Goal: Task Accomplishment & Management: Complete application form

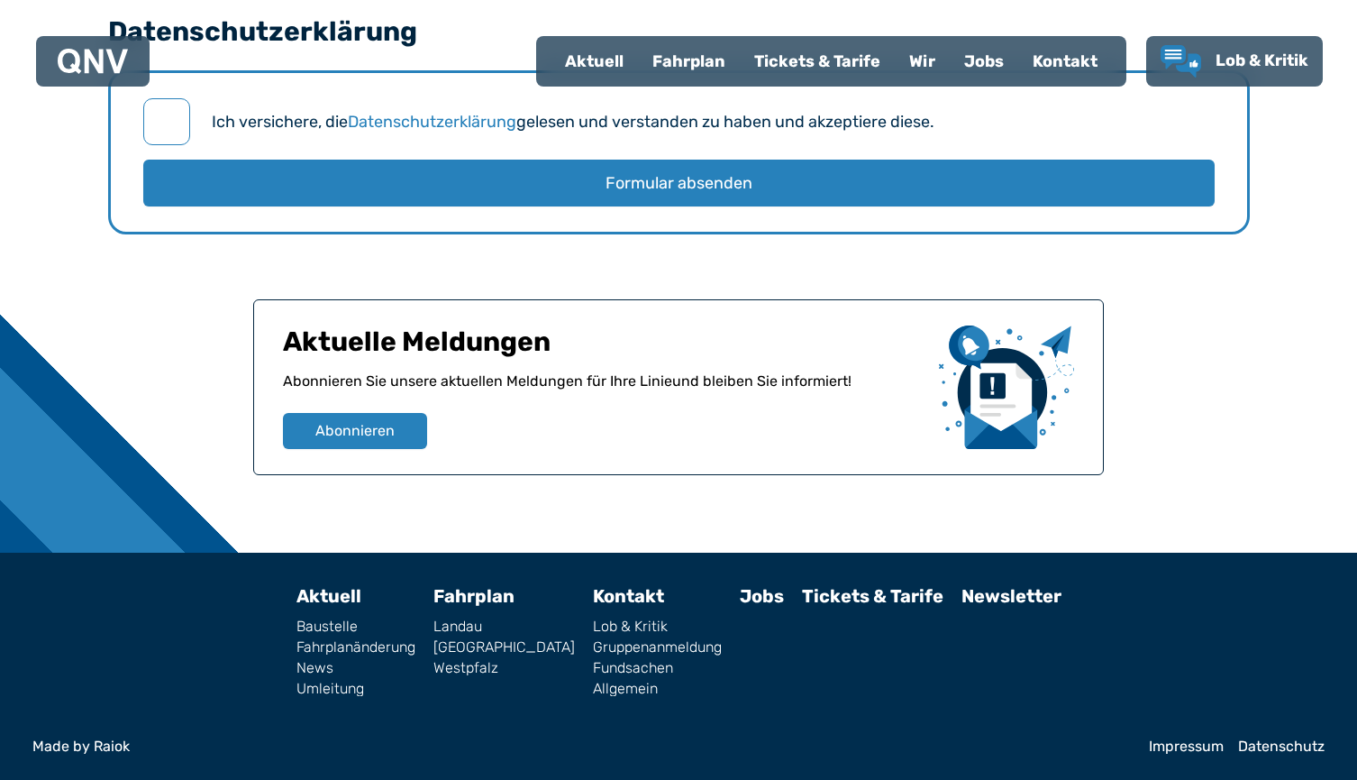
scroll to position [2343, 0]
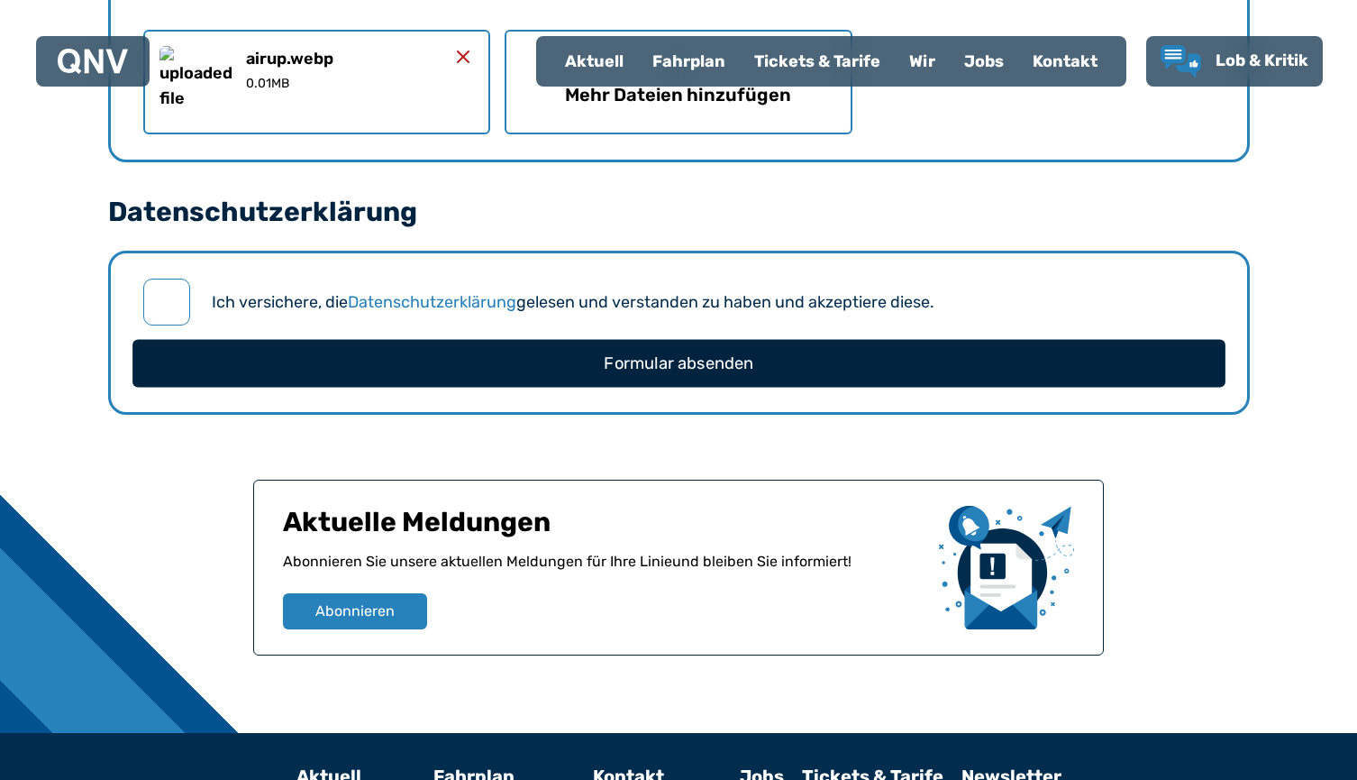
click at [708, 376] on button "Formular absenden" at bounding box center [679, 363] width 1093 height 48
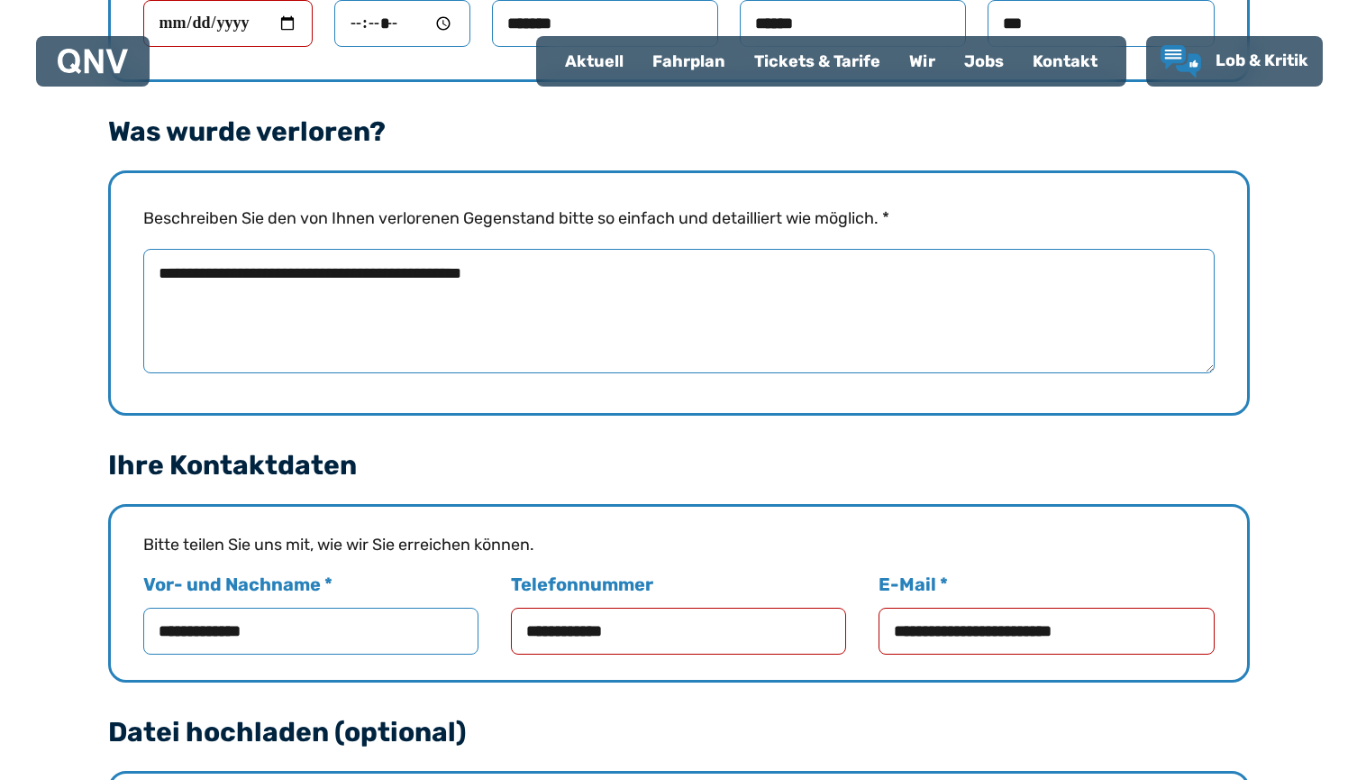
click at [363, 26] on input "Uhrzeit *" at bounding box center [402, 23] width 136 height 47
click at [353, 23] on input "Uhrzeit *" at bounding box center [402, 23] width 136 height 47
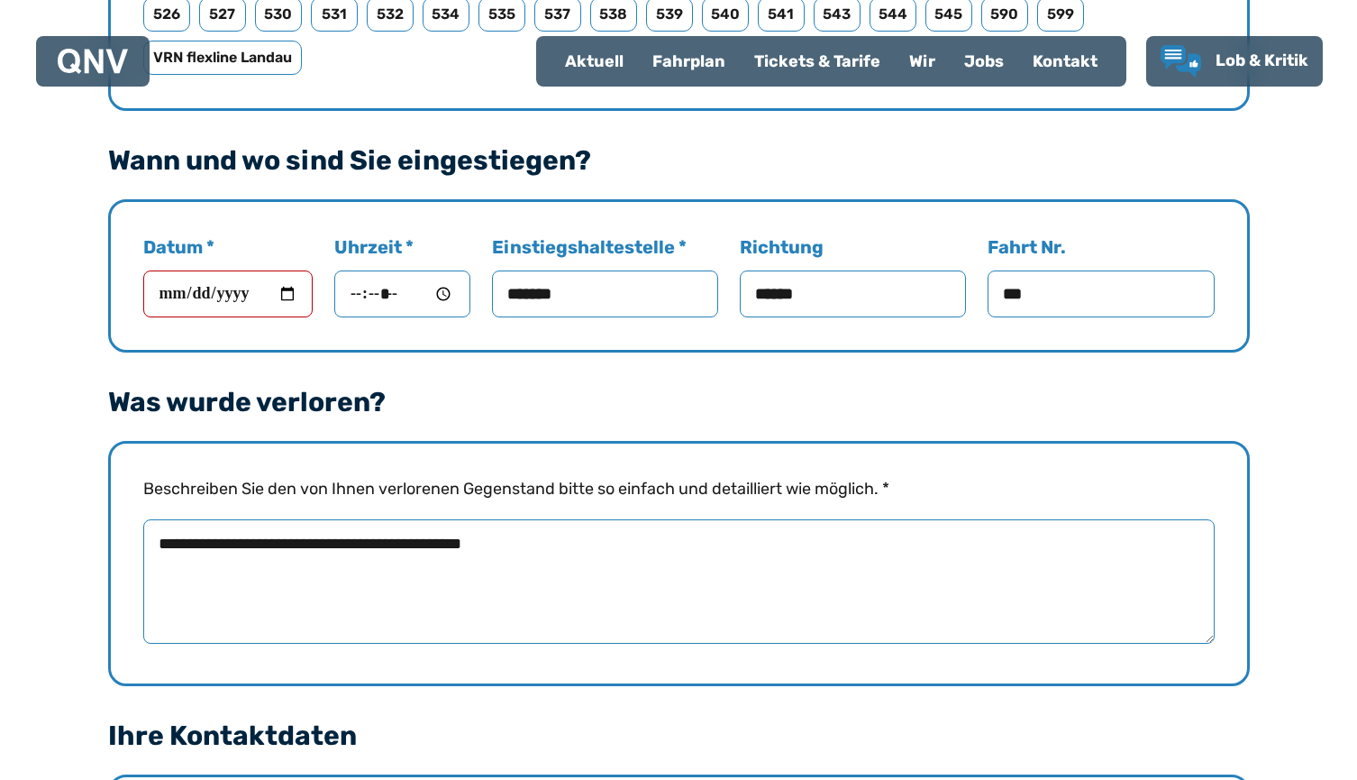
scroll to position [1069, 0]
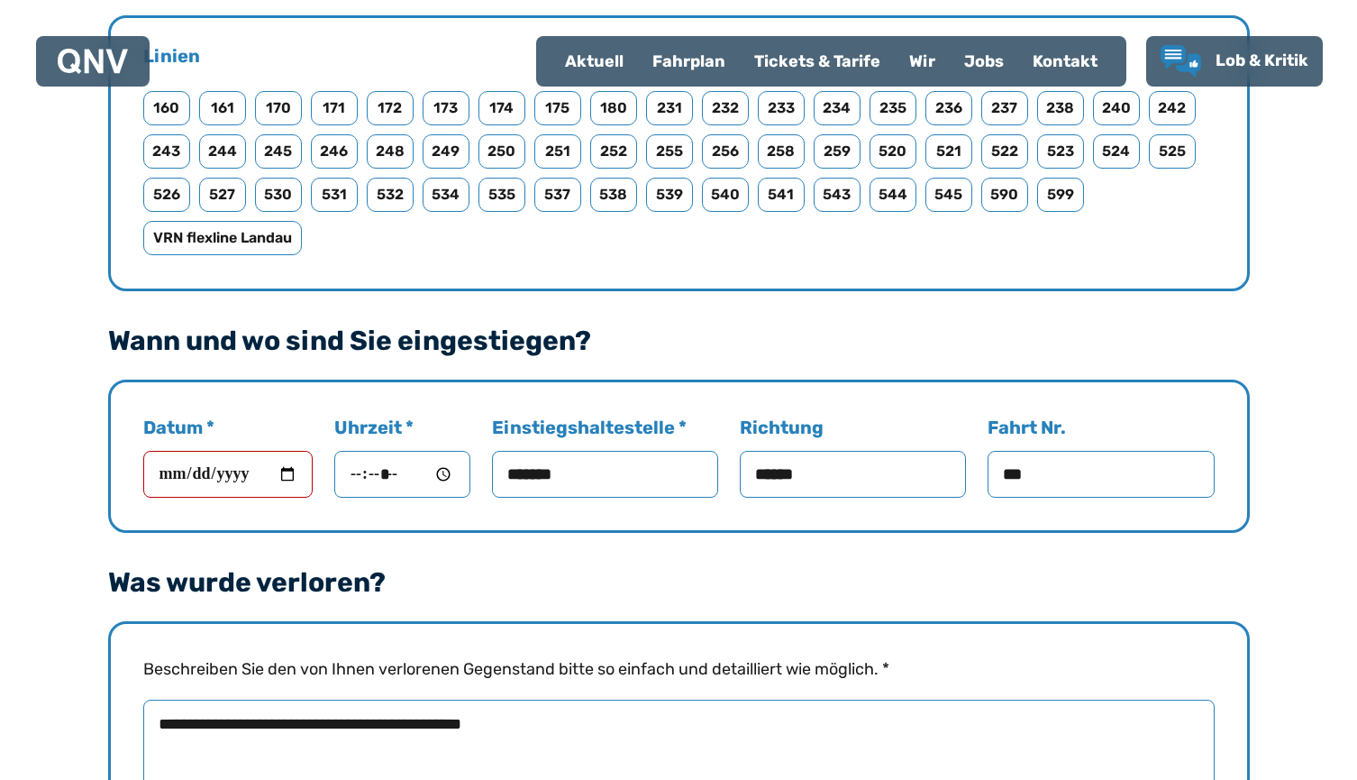
click at [361, 479] on input "Uhrzeit *" at bounding box center [402, 474] width 136 height 47
type input "*****"
click at [654, 474] on input "*******" at bounding box center [605, 474] width 226 height 47
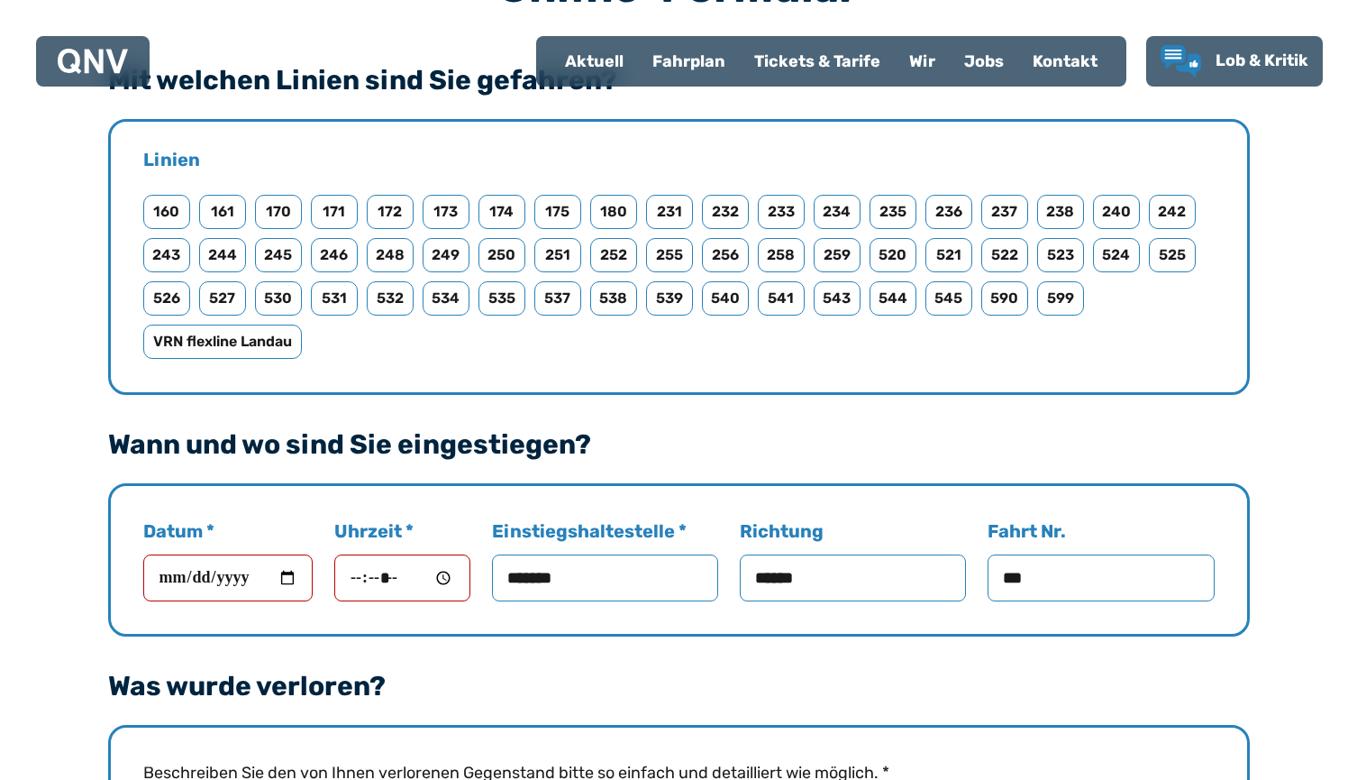
scroll to position [992, 0]
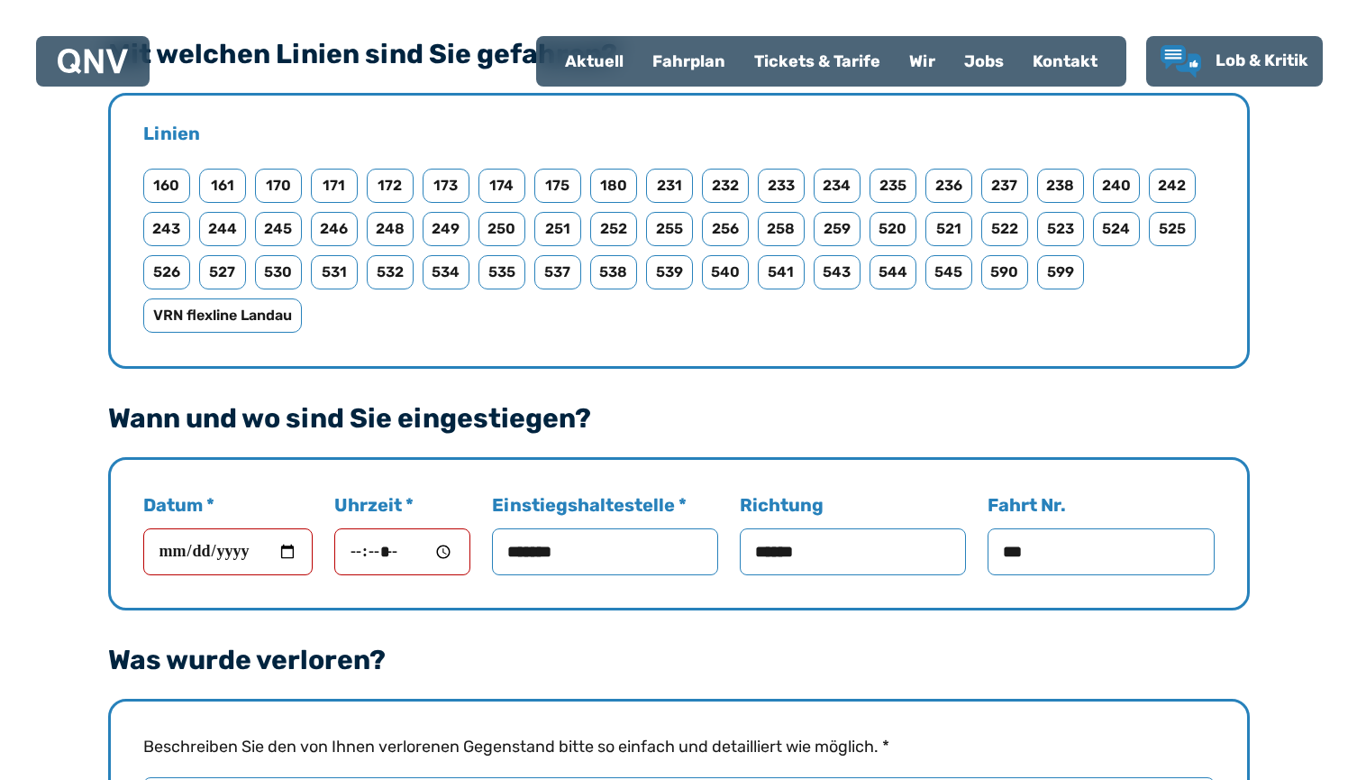
click at [785, 551] on input "******" at bounding box center [853, 551] width 226 height 47
click at [813, 551] on input "******" at bounding box center [853, 551] width 226 height 47
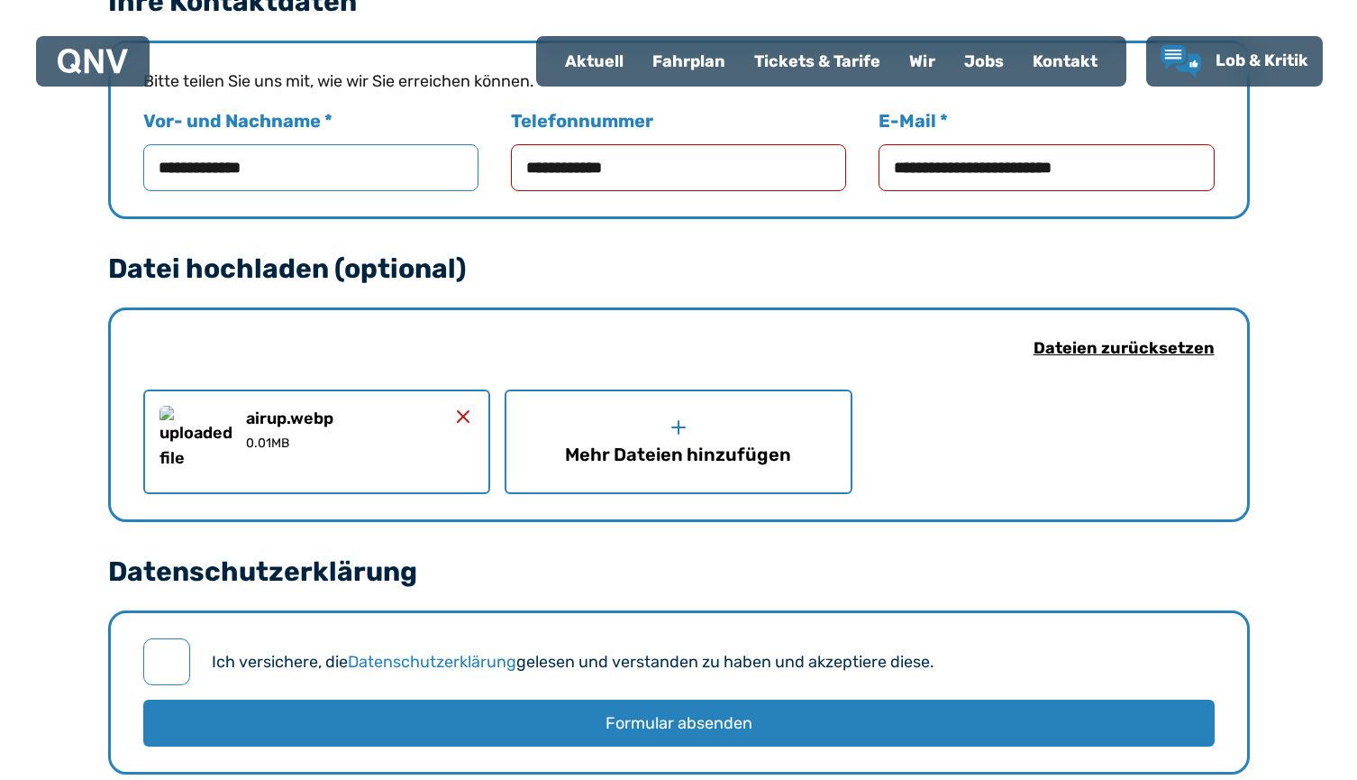
scroll to position [2163, 0]
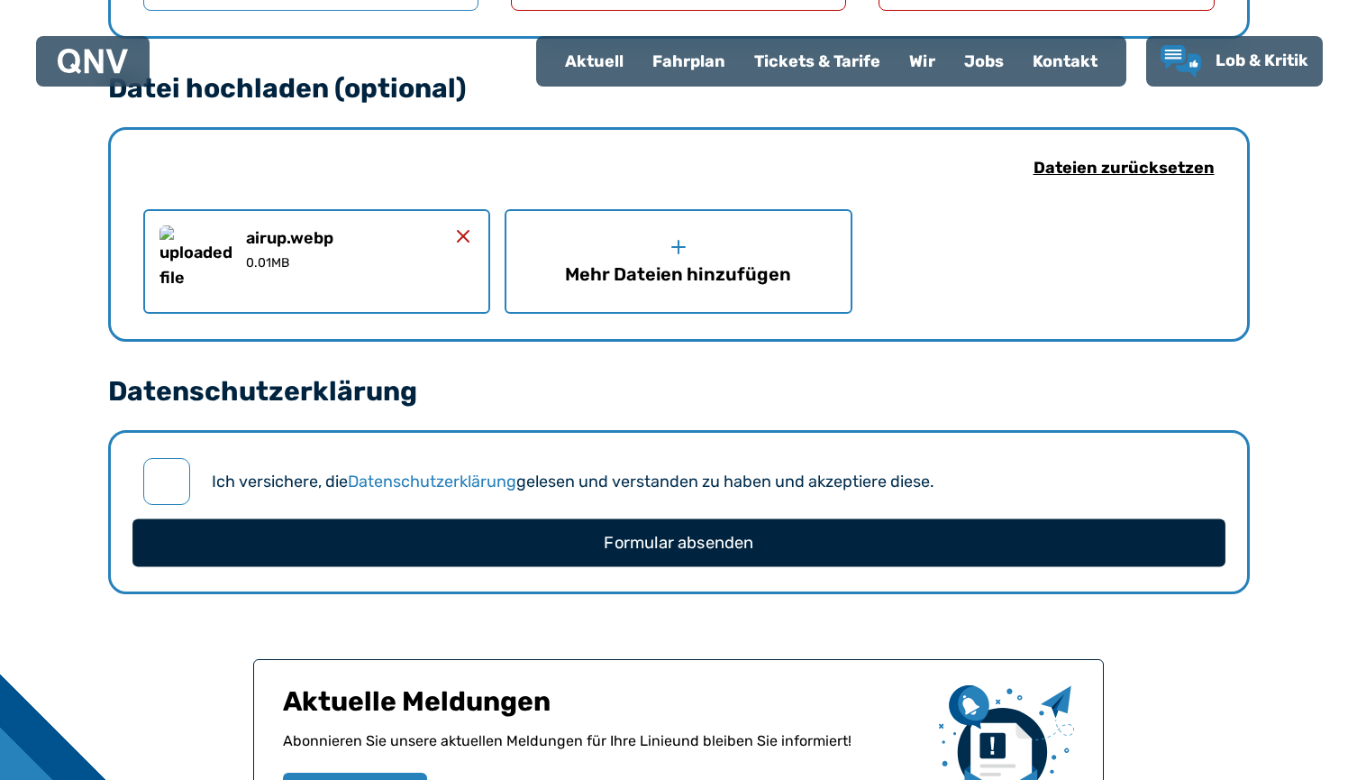
click at [686, 536] on button "Formular absenden" at bounding box center [679, 542] width 1093 height 48
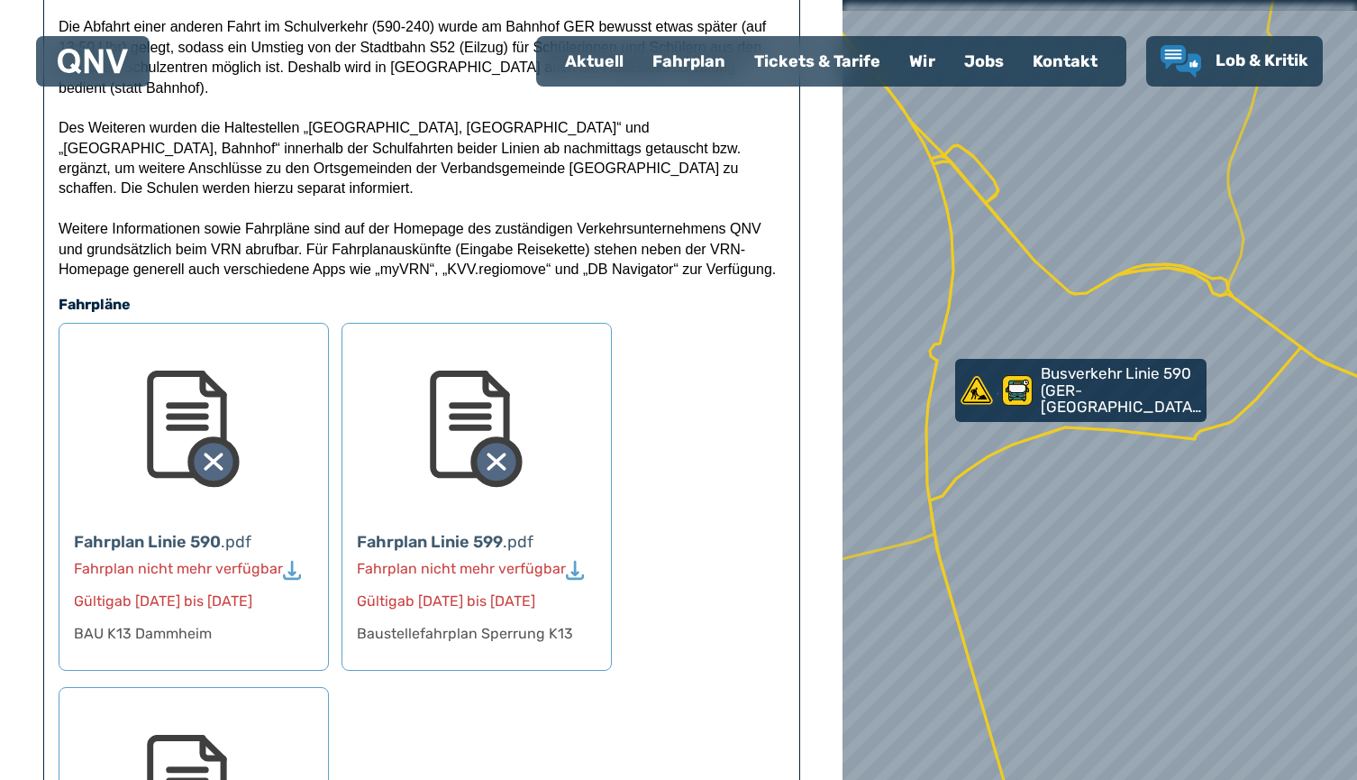
scroll to position [1262, 0]
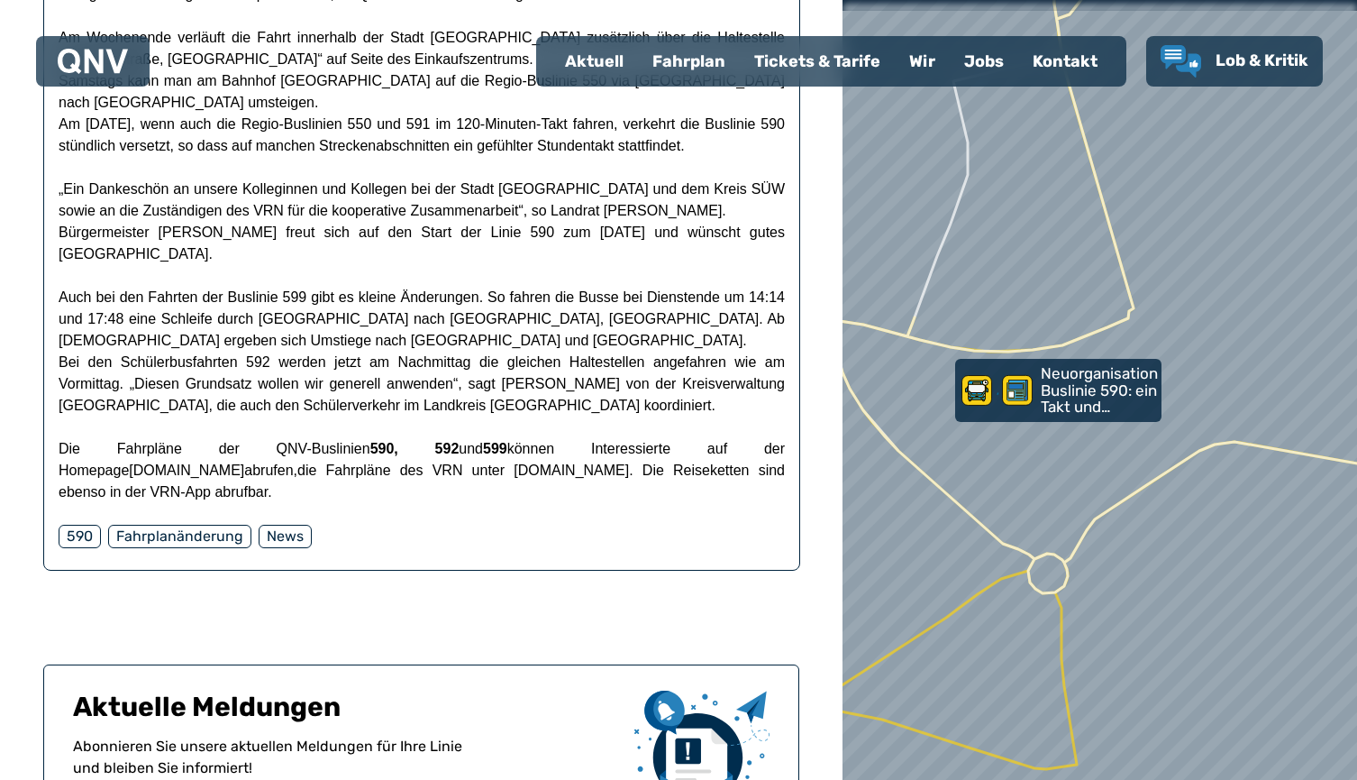
scroll to position [2311, 0]
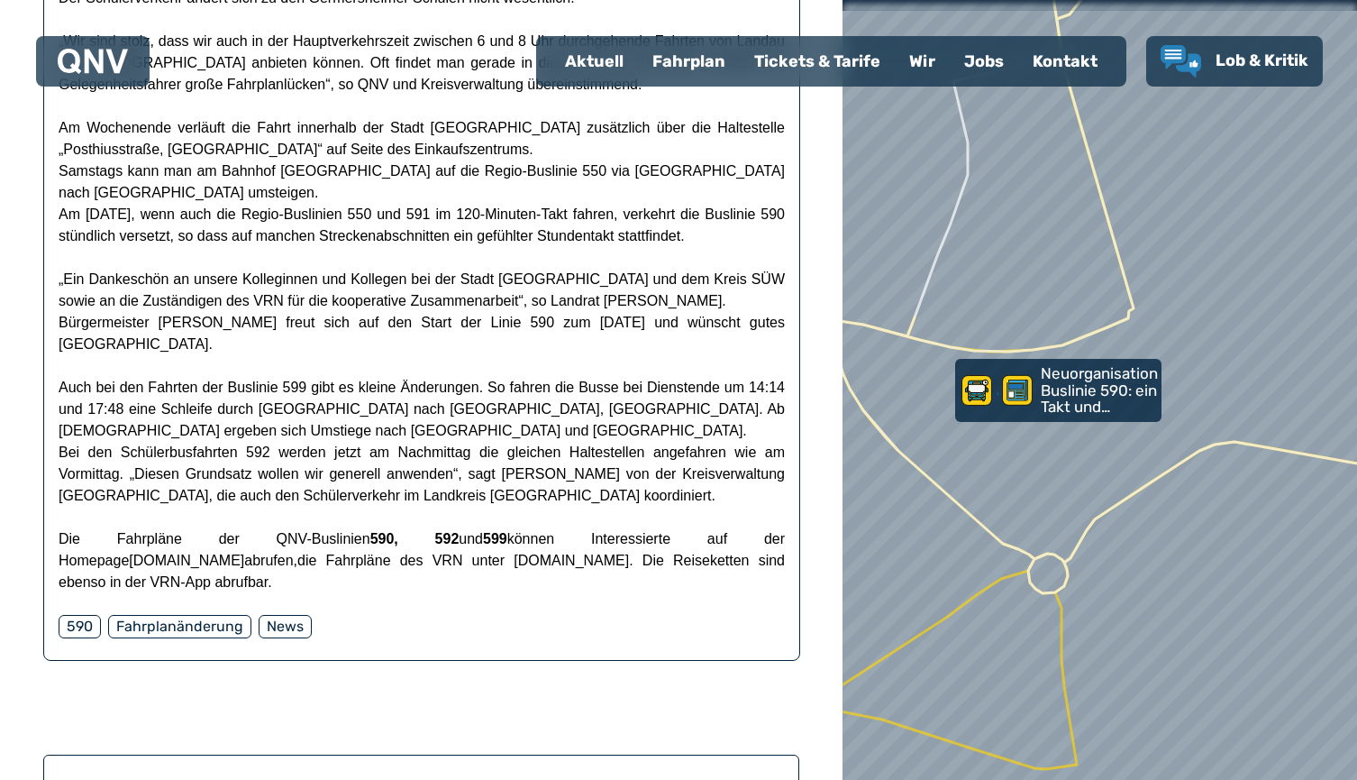
click at [91, 615] on div "590" at bounding box center [80, 626] width 42 height 23
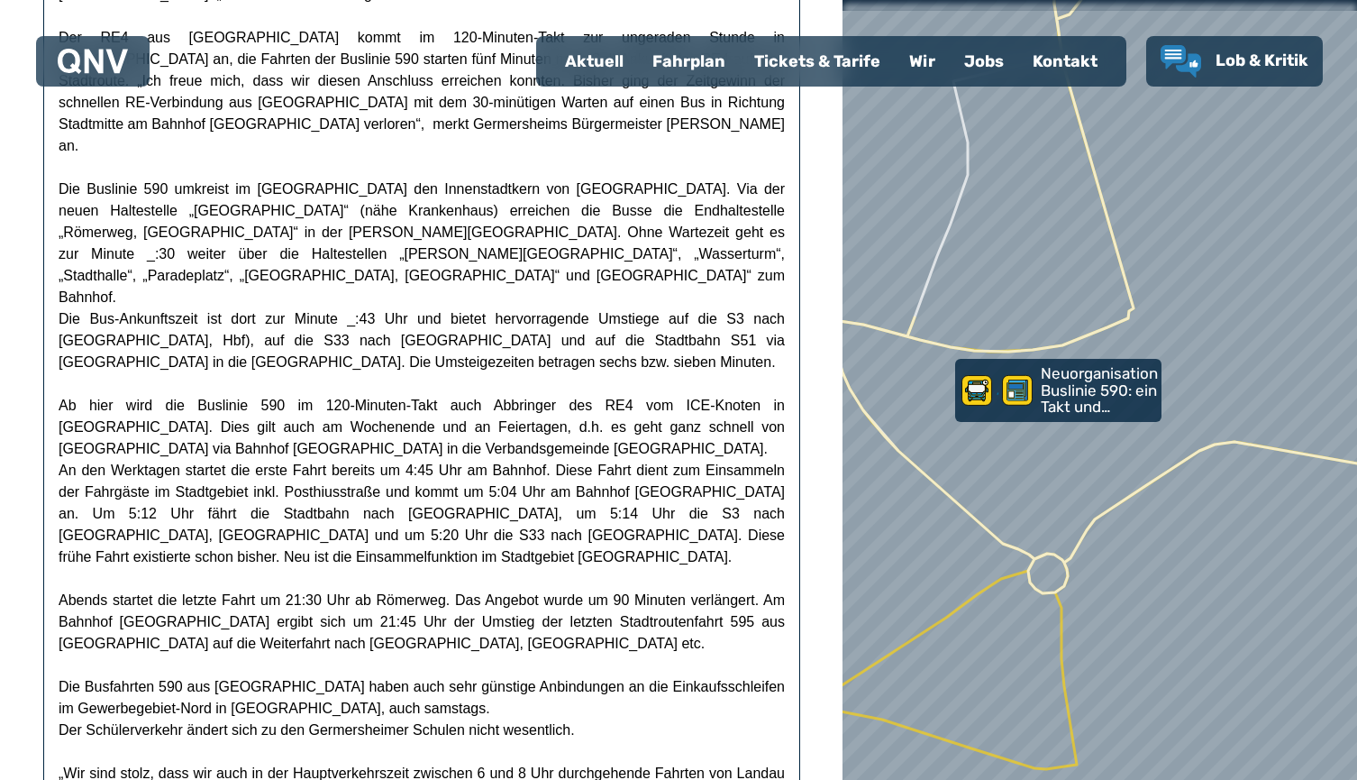
scroll to position [1500, 0]
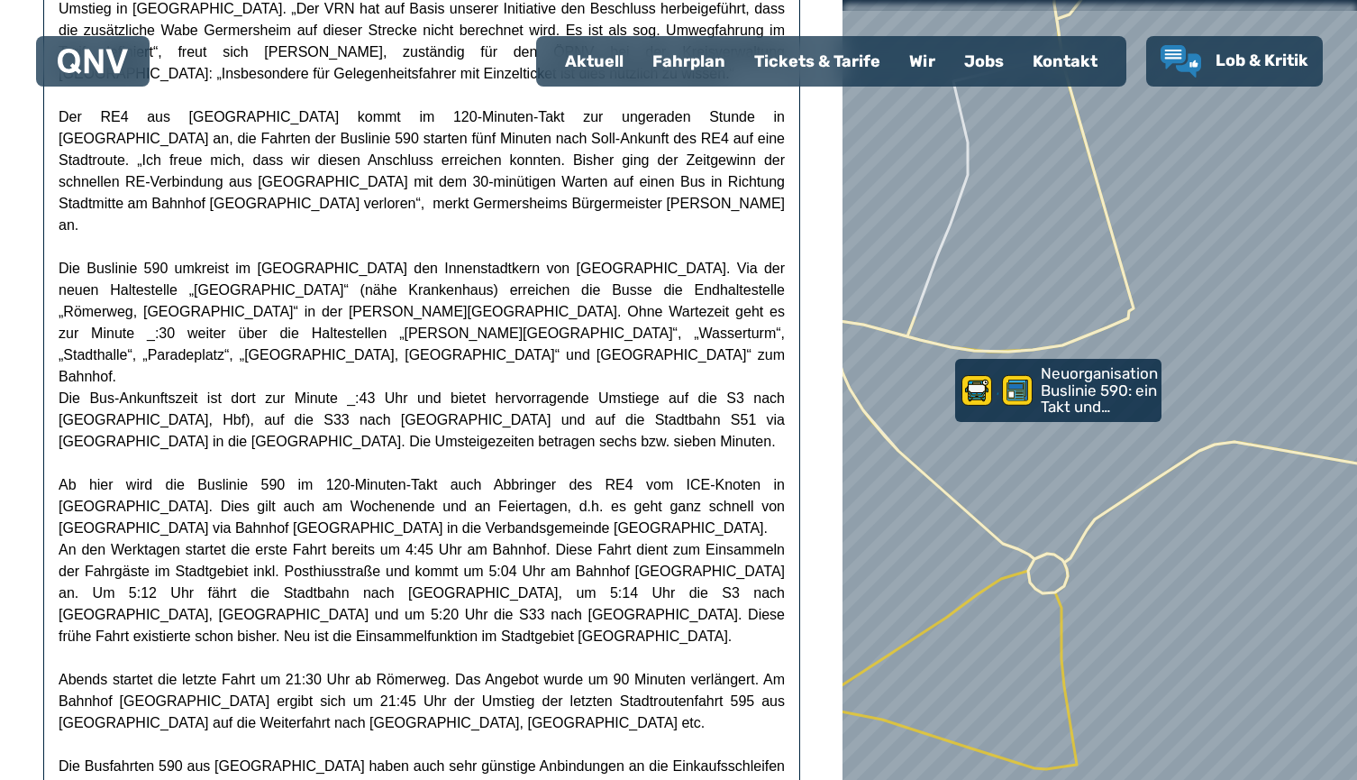
click at [680, 59] on div "Fahrplan" at bounding box center [689, 61] width 102 height 47
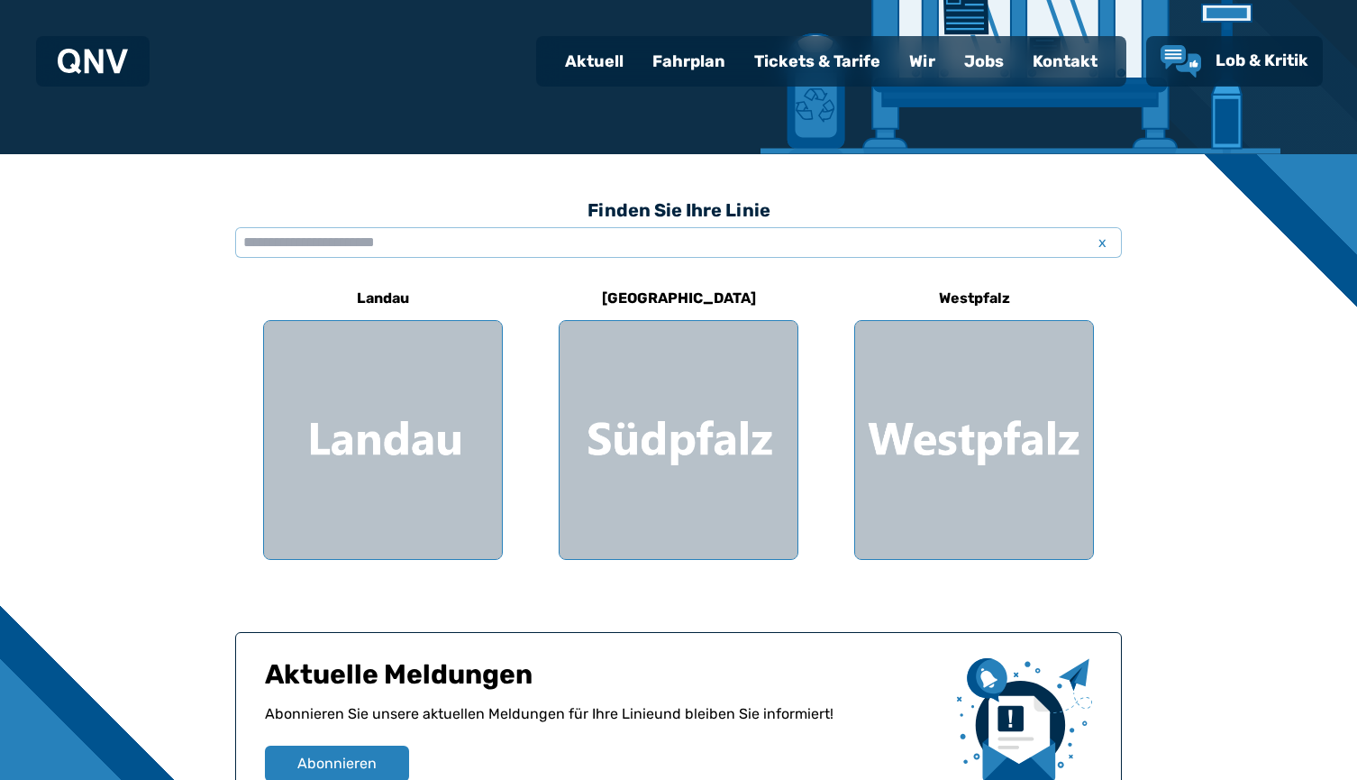
scroll to position [361, 0]
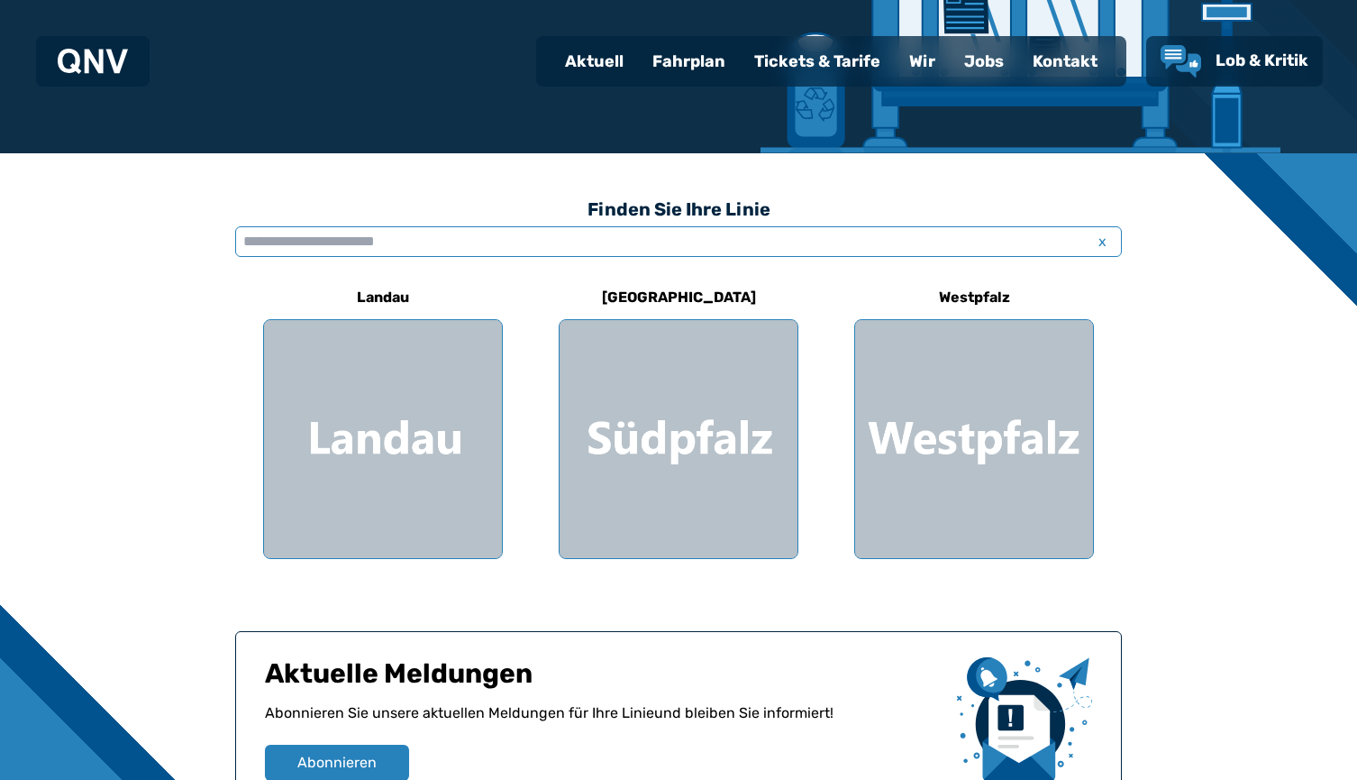
click at [334, 238] on input "text" at bounding box center [678, 241] width 887 height 31
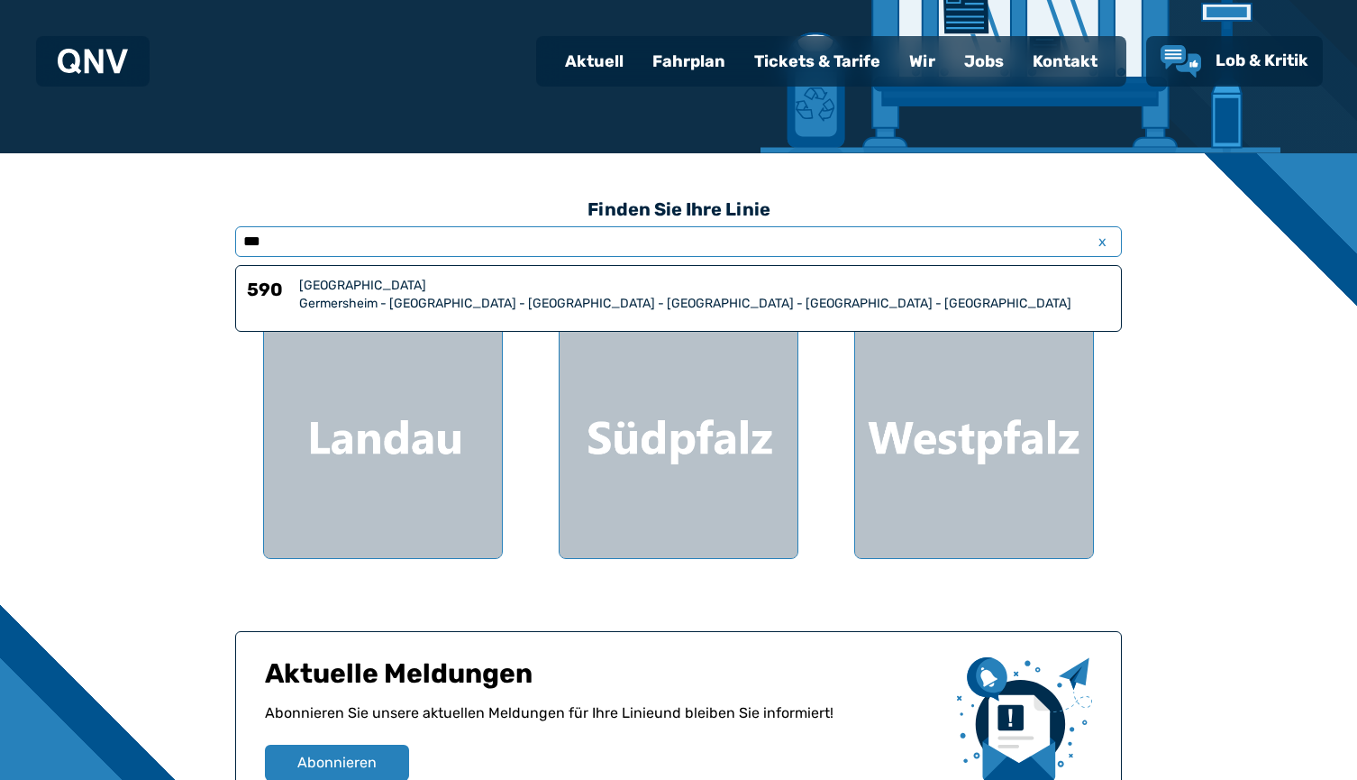
type input "***"
click at [345, 284] on div "[GEOGRAPHIC_DATA]" at bounding box center [704, 286] width 811 height 18
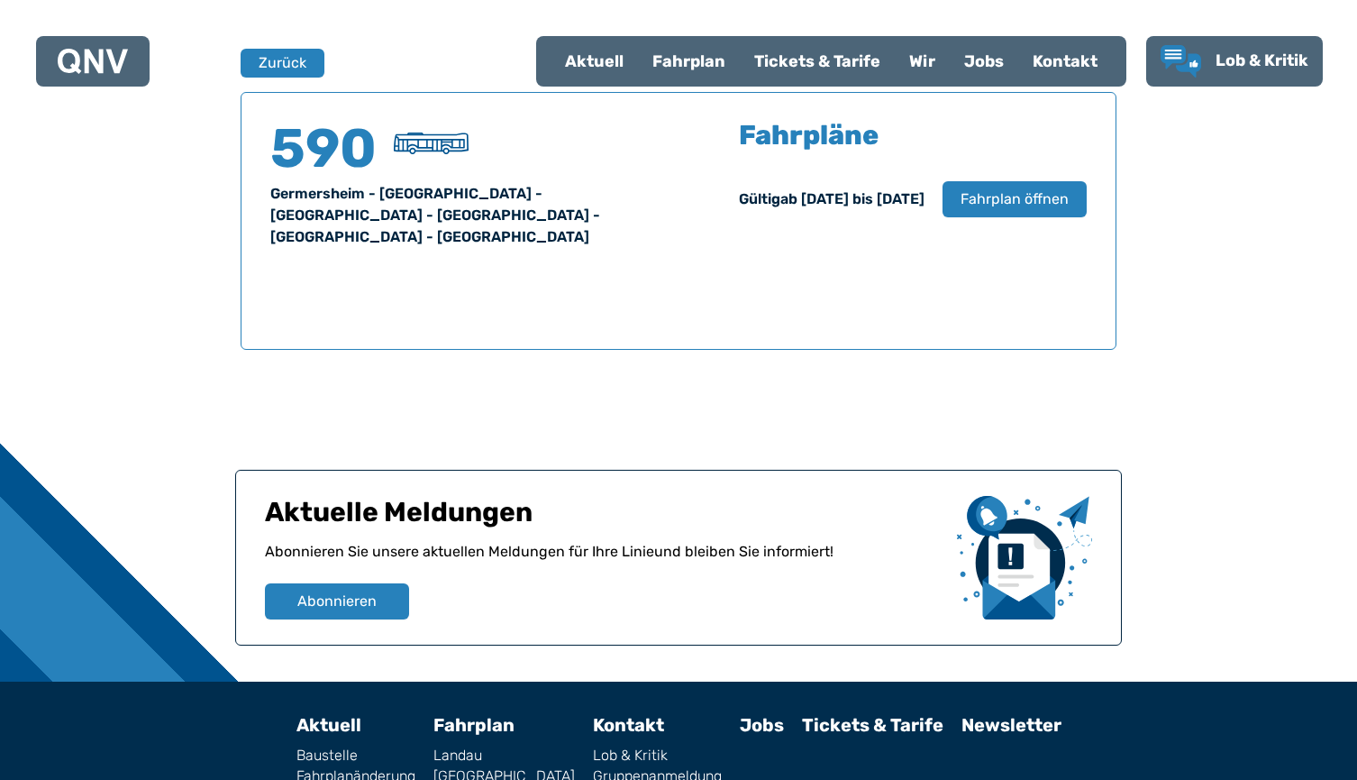
scroll to position [1188, 0]
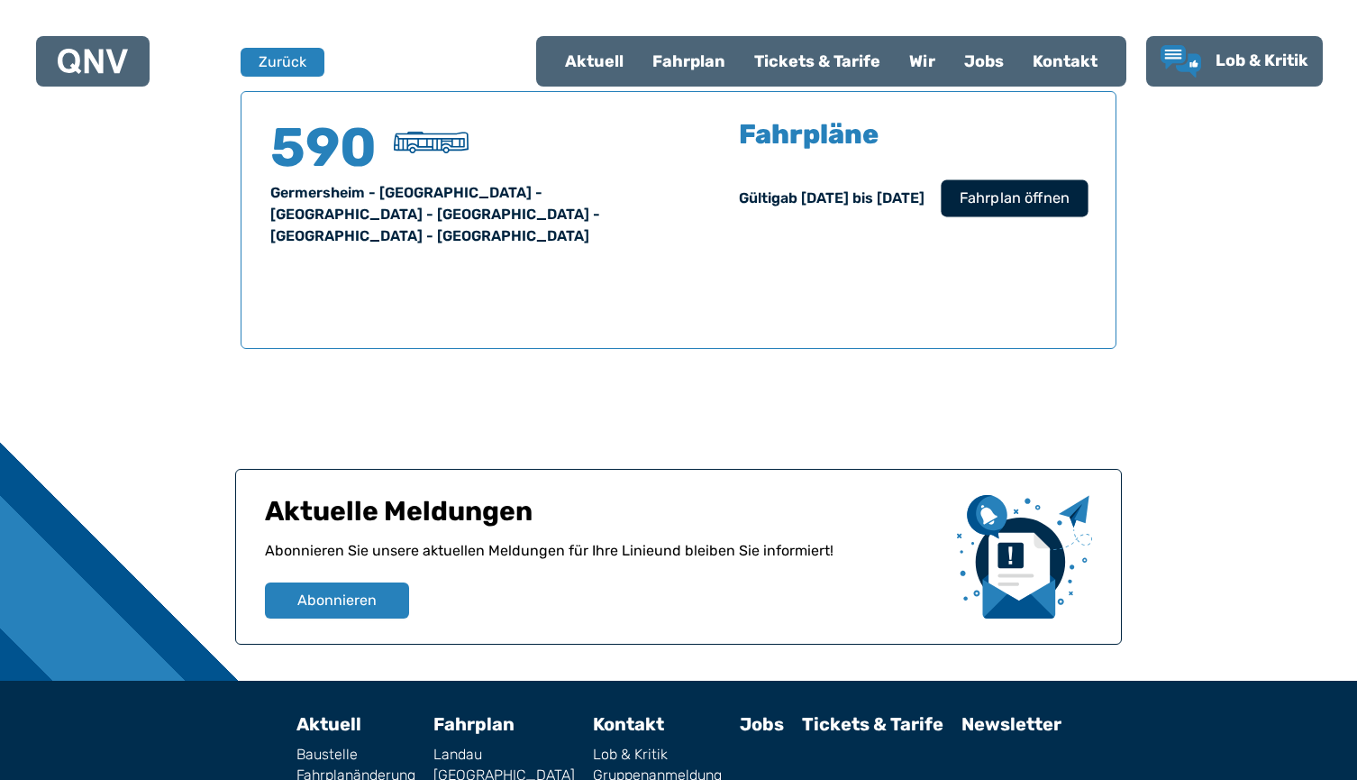
click at [997, 206] on span "Fahrplan öffnen" at bounding box center [1015, 198] width 110 height 22
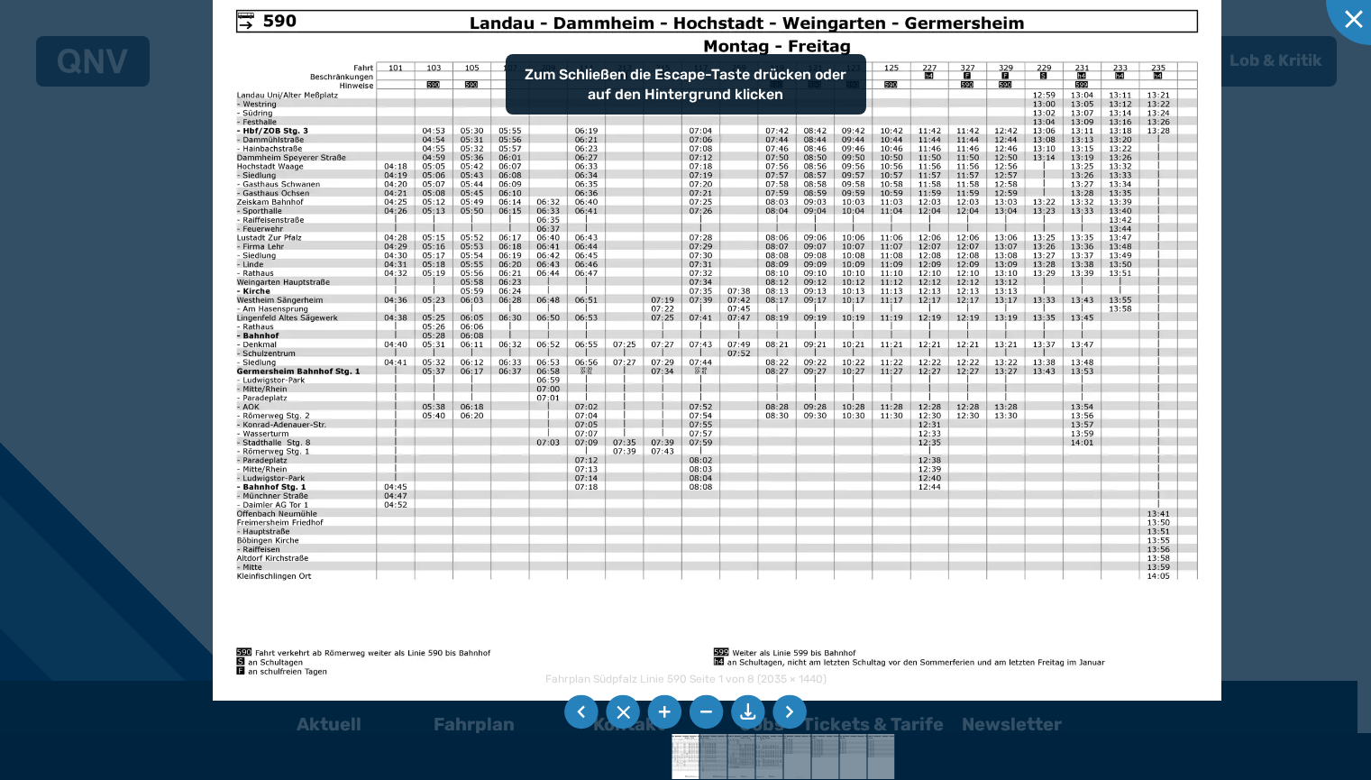
click at [822, 320] on img at bounding box center [717, 343] width 1009 height 714
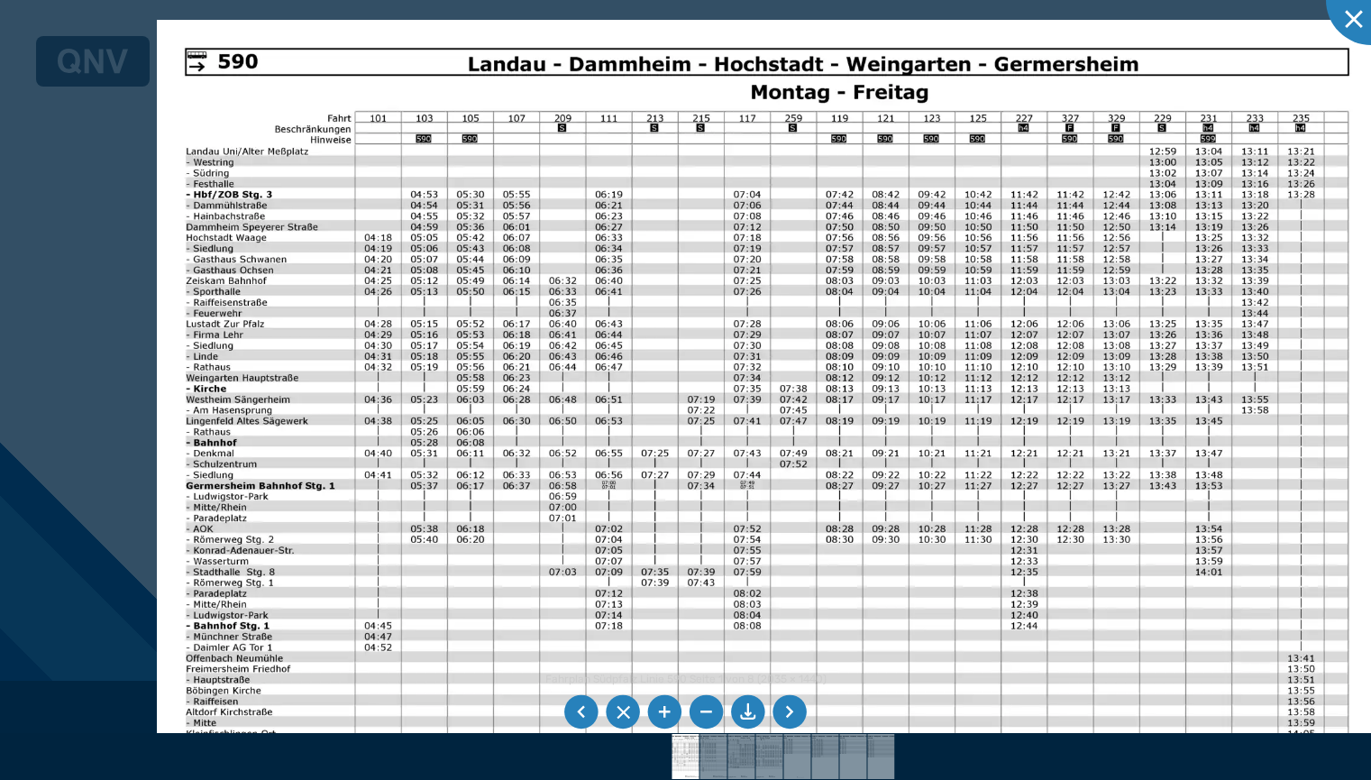
click at [609, 345] on img at bounding box center [767, 452] width 1220 height 864
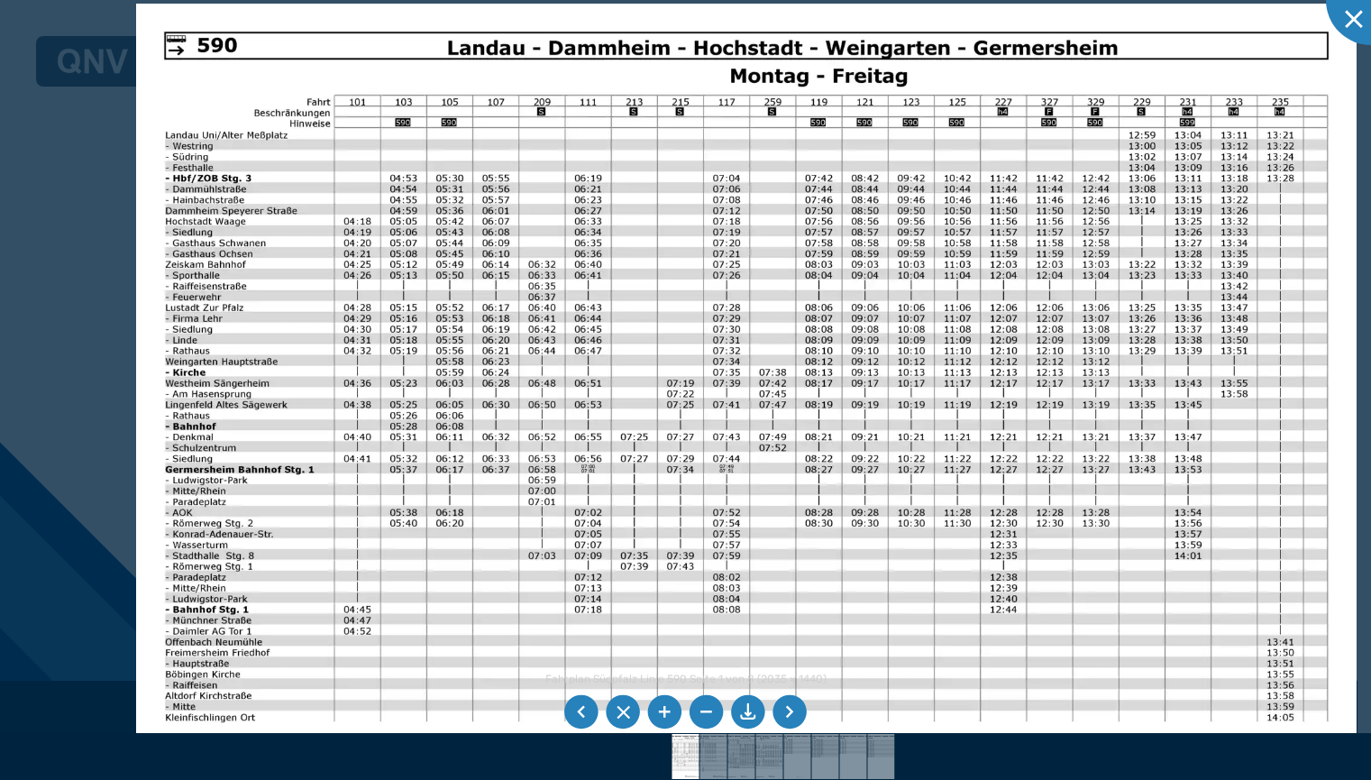
click at [318, 562] on img at bounding box center [746, 436] width 1220 height 864
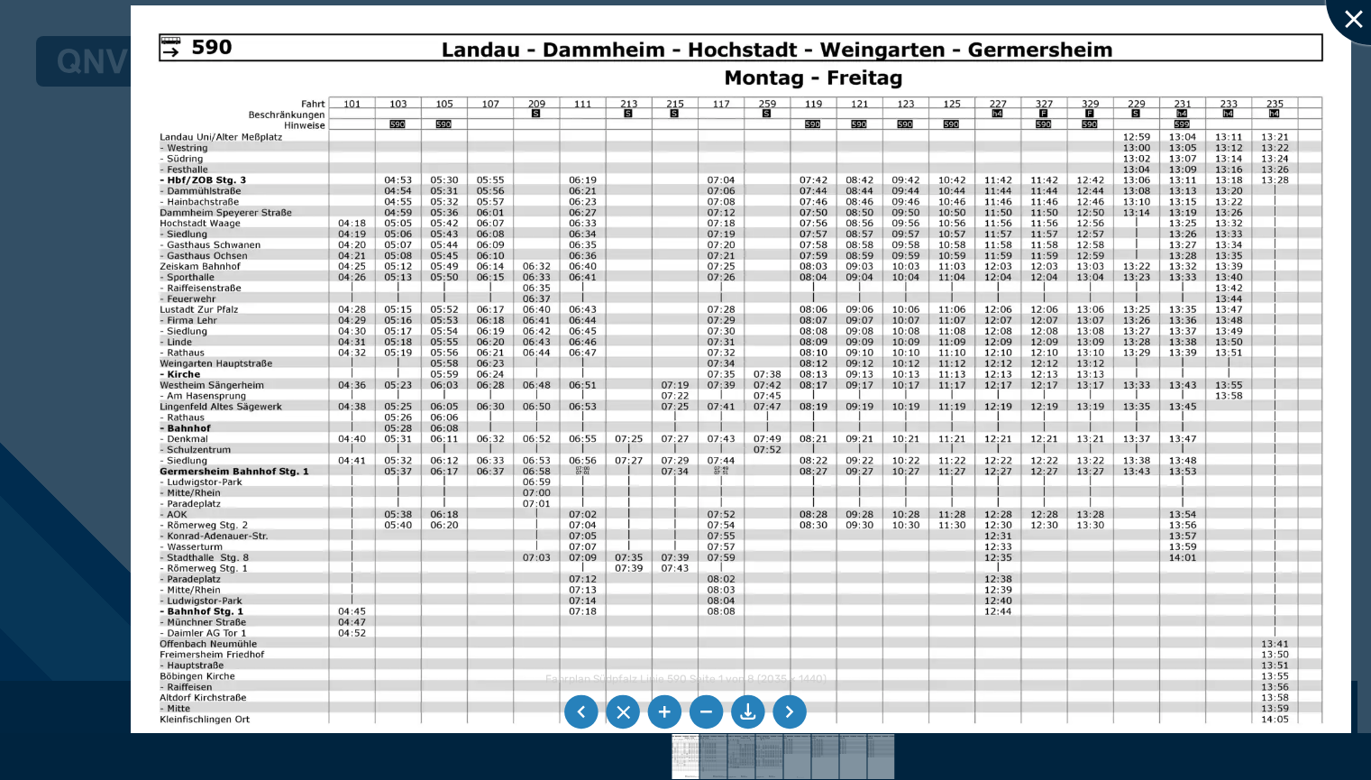
click at [1357, 32] on div at bounding box center [1371, 0] width 90 height 90
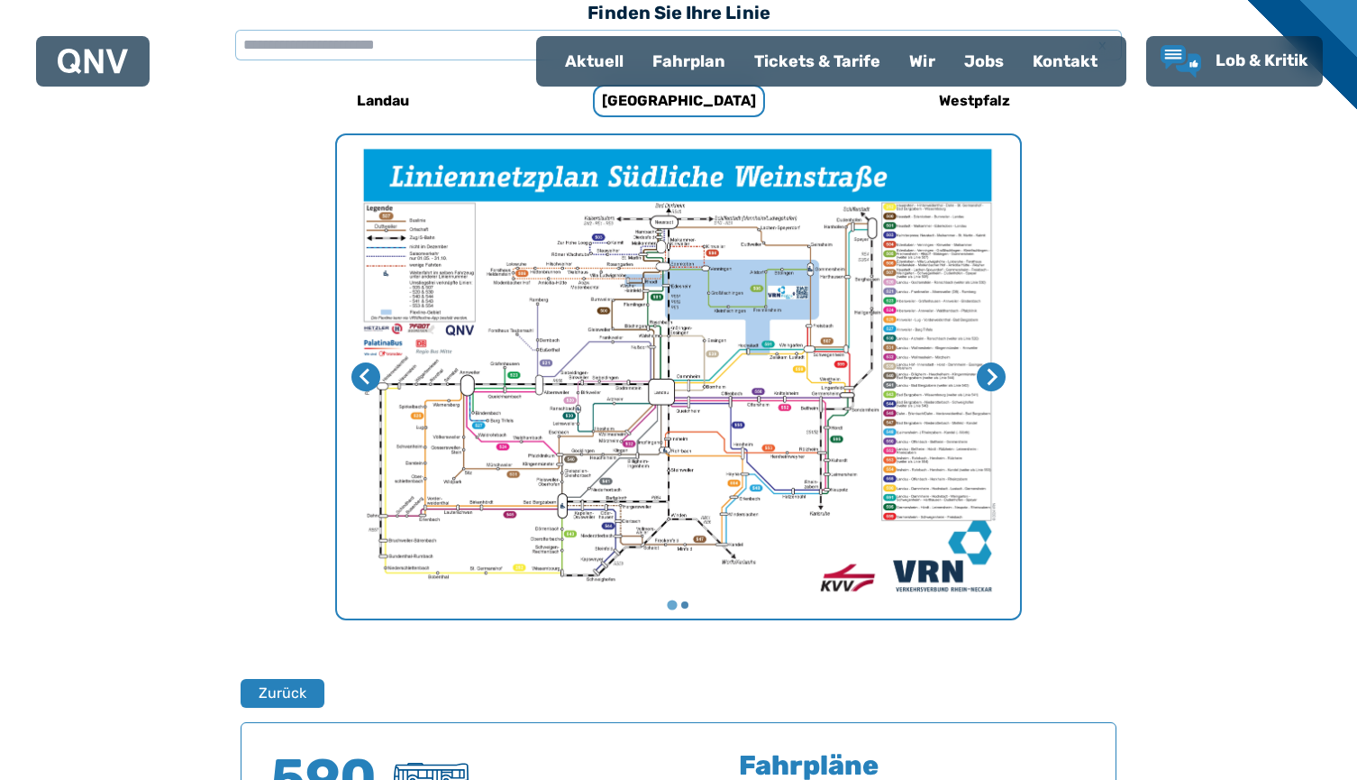
scroll to position [918, 0]
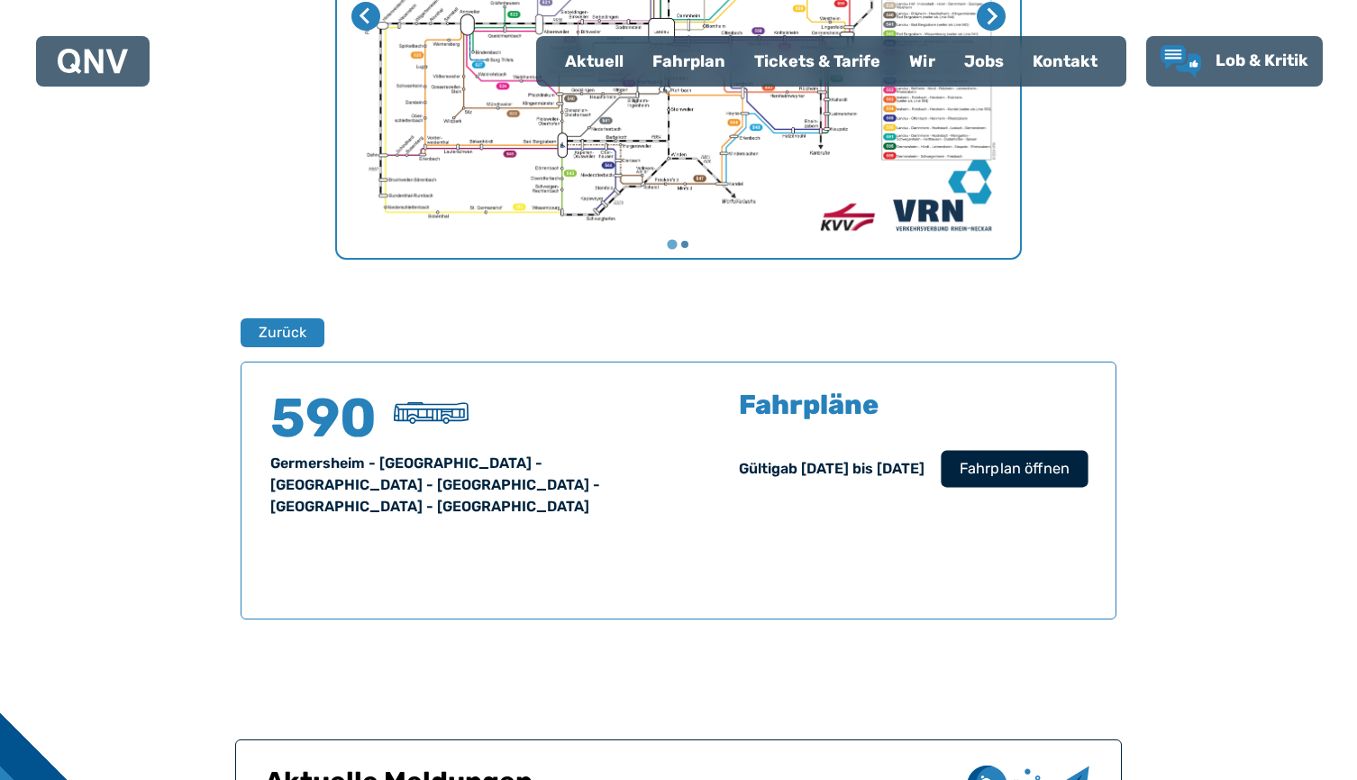
click at [1053, 469] on span "Fahrplan öffnen" at bounding box center [1015, 469] width 110 height 22
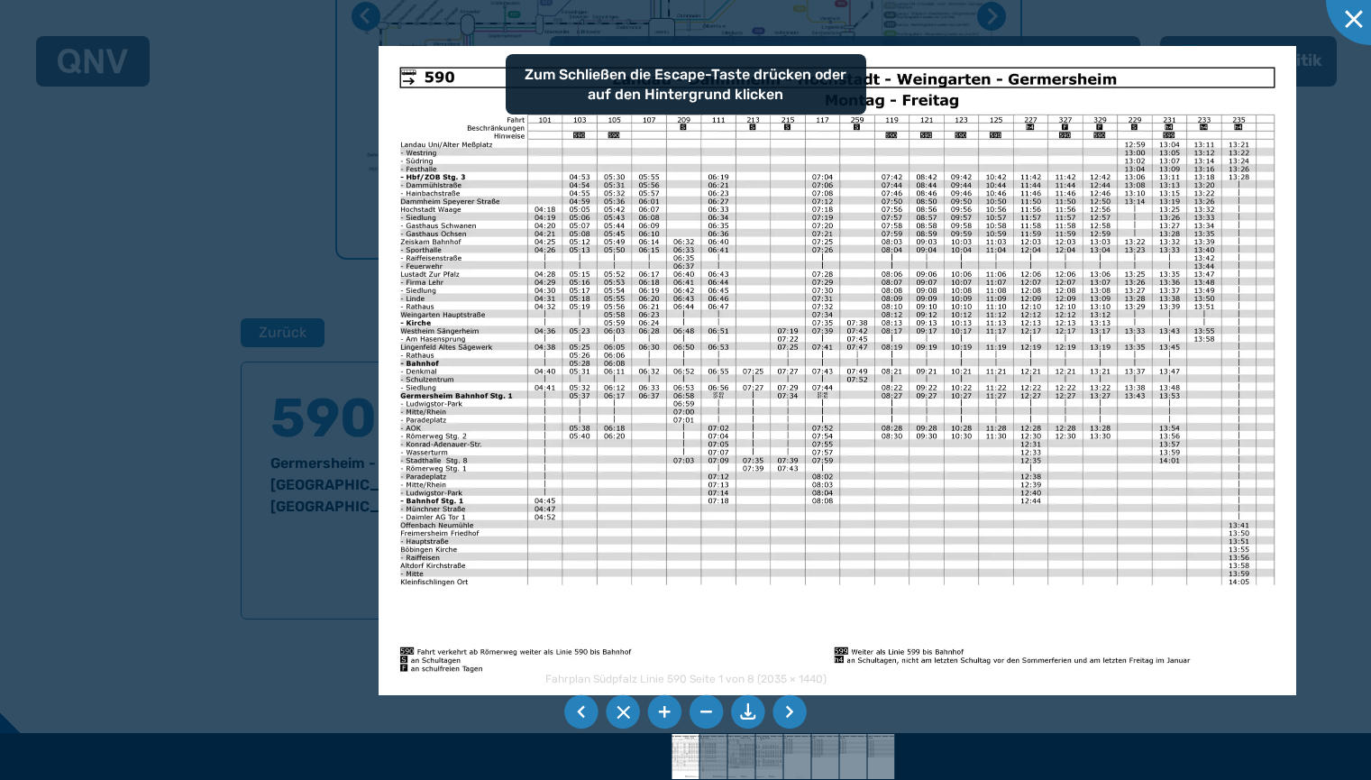
click at [873, 389] on img at bounding box center [838, 370] width 918 height 649
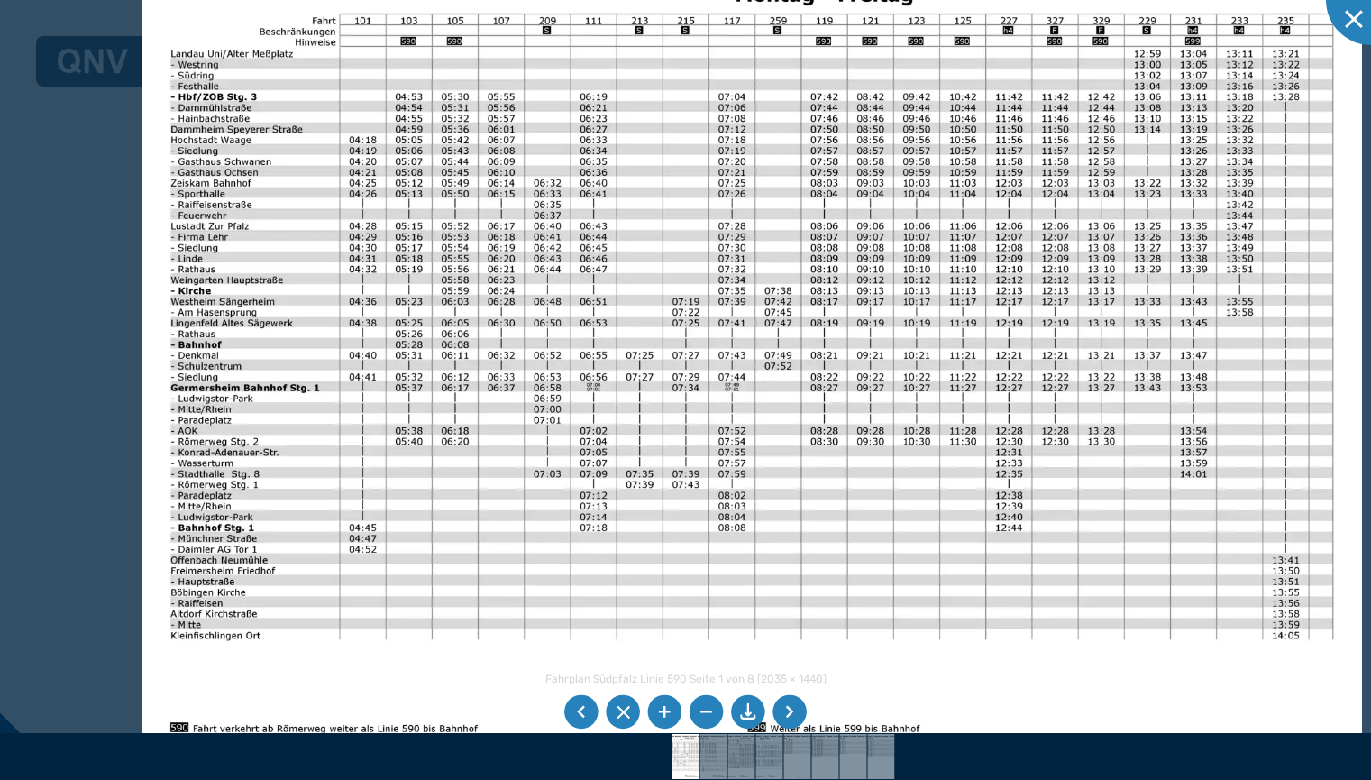
click at [617, 398] on img at bounding box center [752, 354] width 1220 height 864
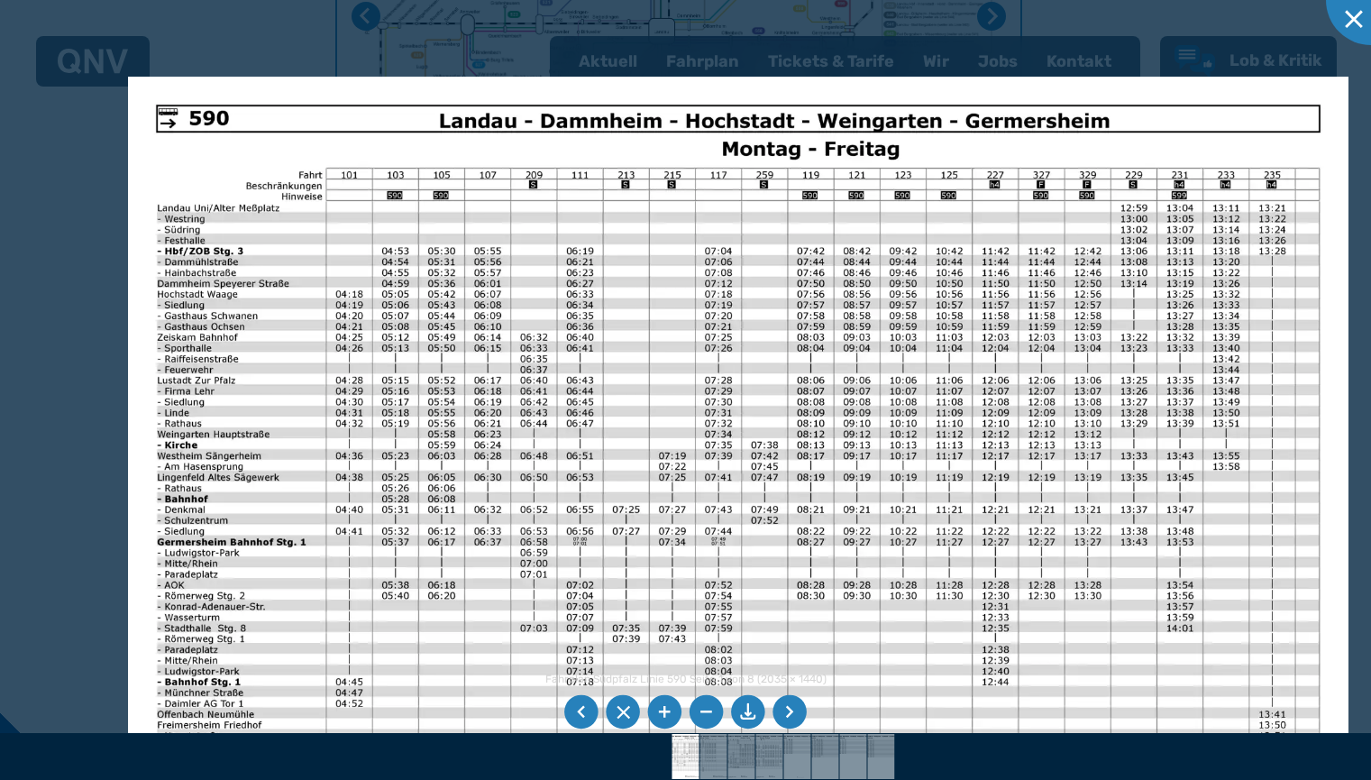
click at [797, 665] on img at bounding box center [738, 509] width 1220 height 864
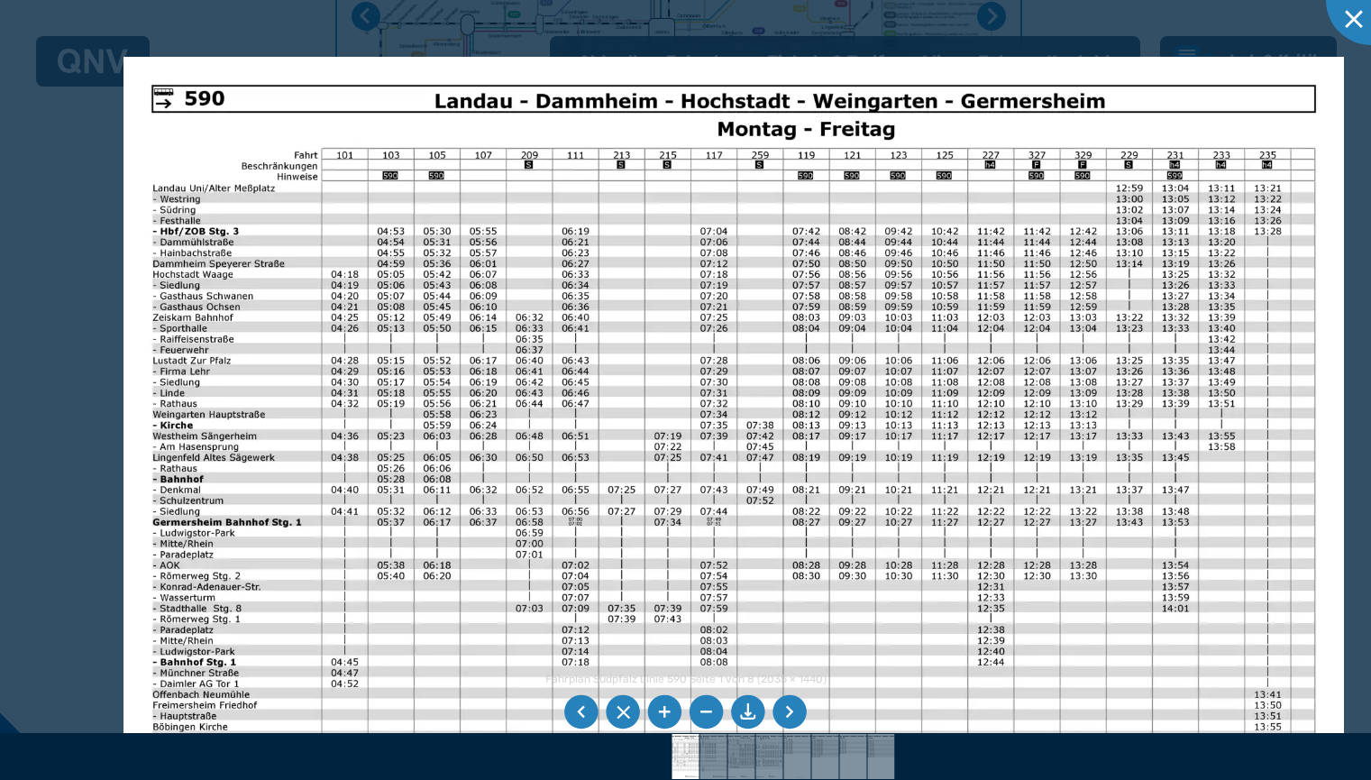
click at [649, 297] on img at bounding box center [733, 489] width 1220 height 864
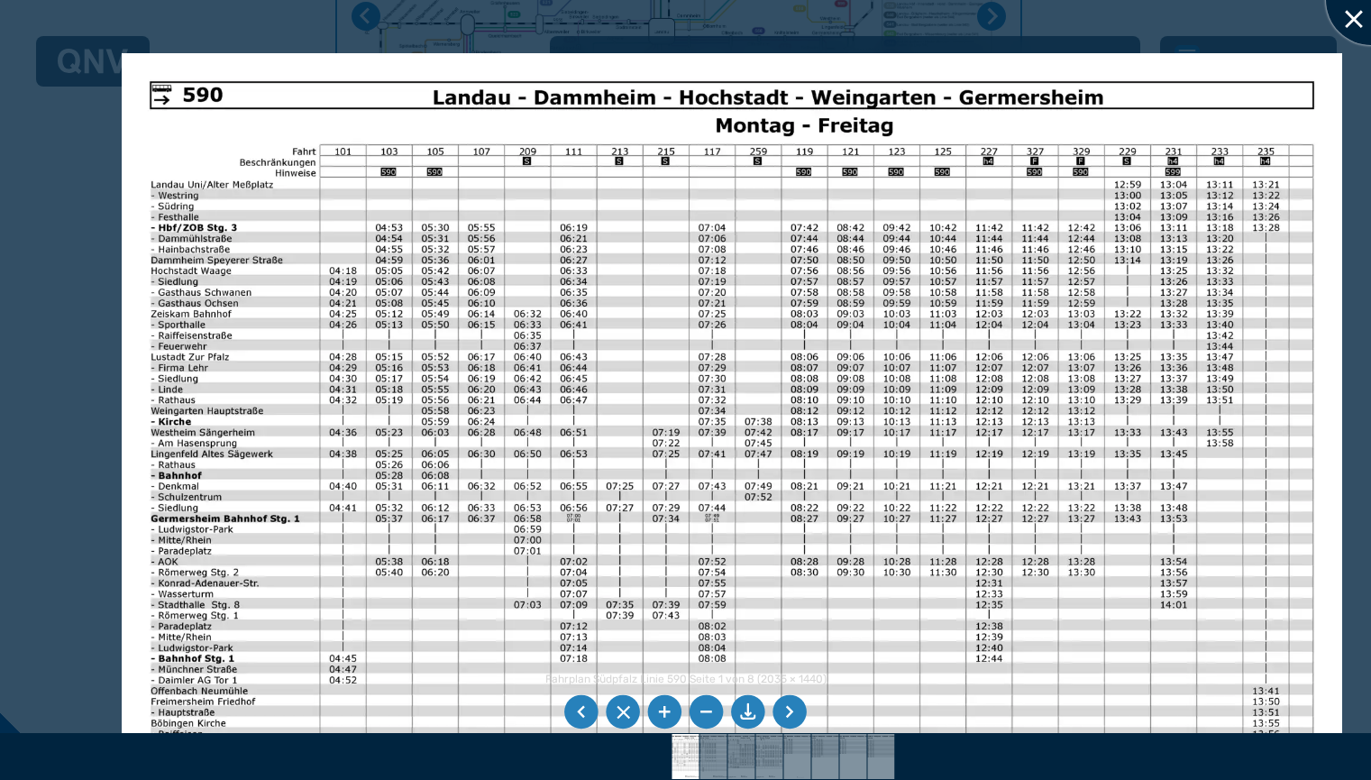
click at [1340, 20] on div at bounding box center [1371, 0] width 90 height 90
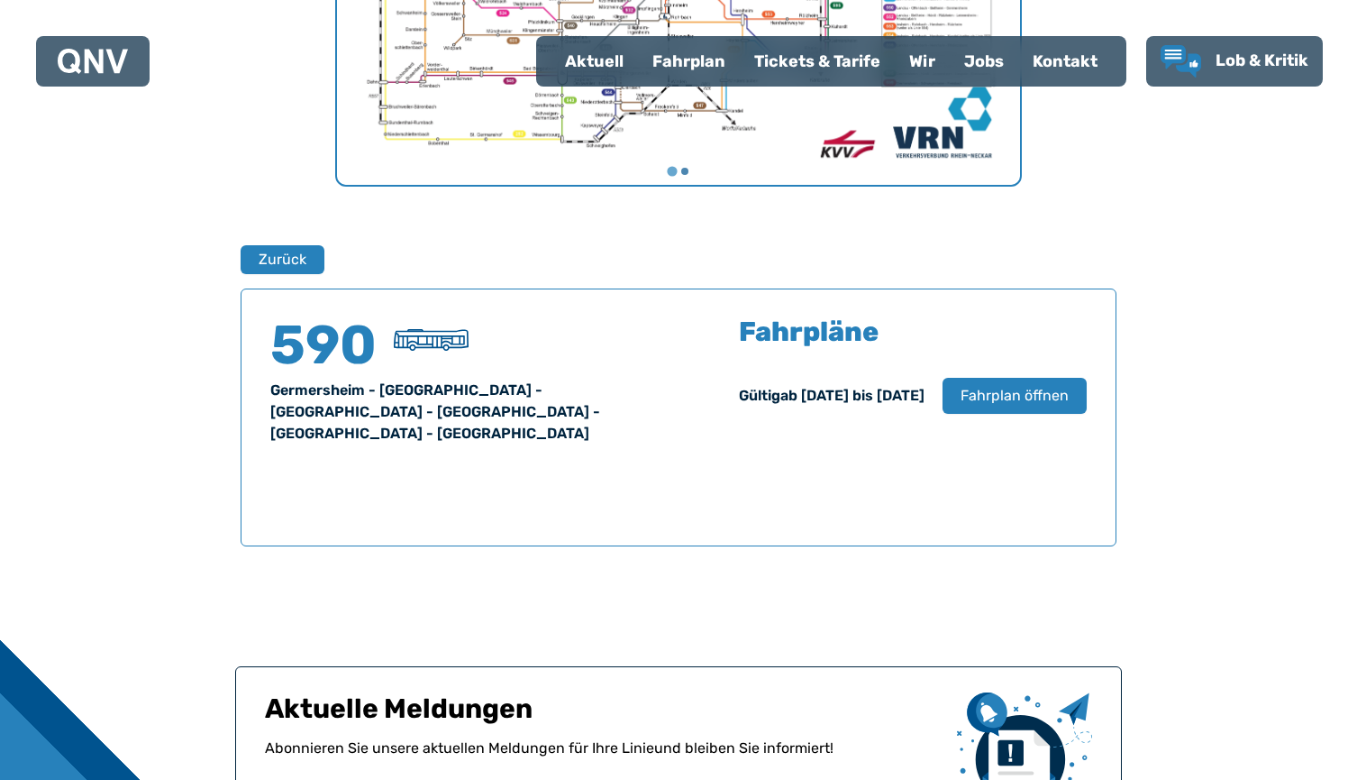
scroll to position [1098, 0]
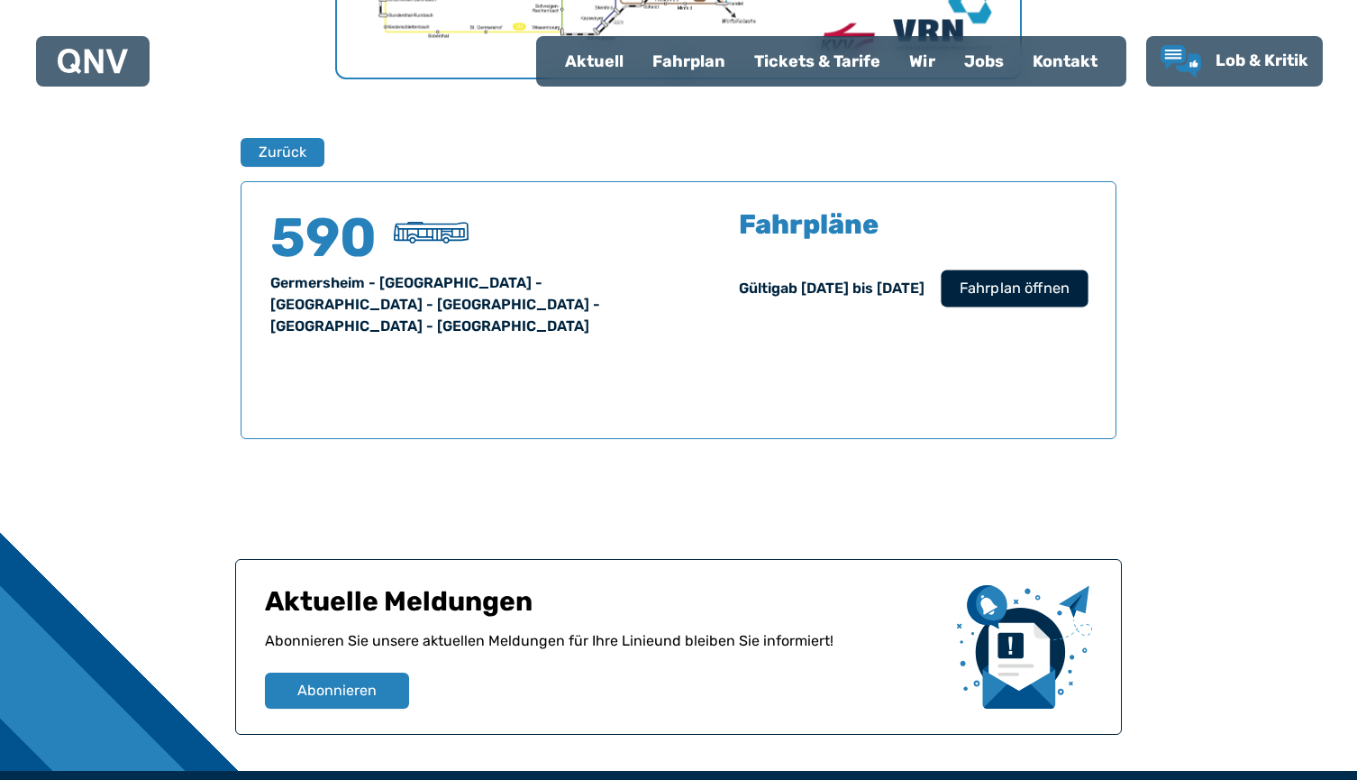
click at [1024, 291] on span "Fahrplan öffnen" at bounding box center [1015, 289] width 110 height 22
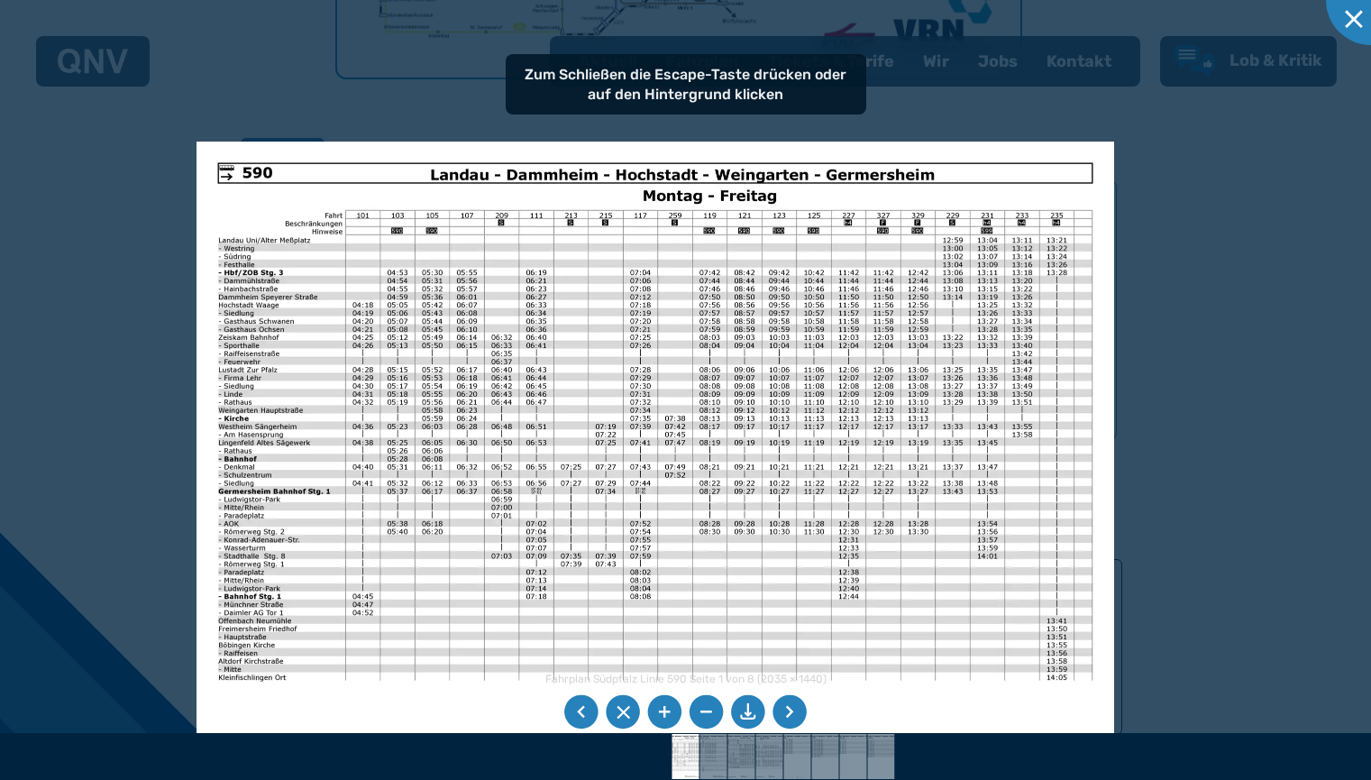
click at [764, 427] on img at bounding box center [655, 466] width 918 height 649
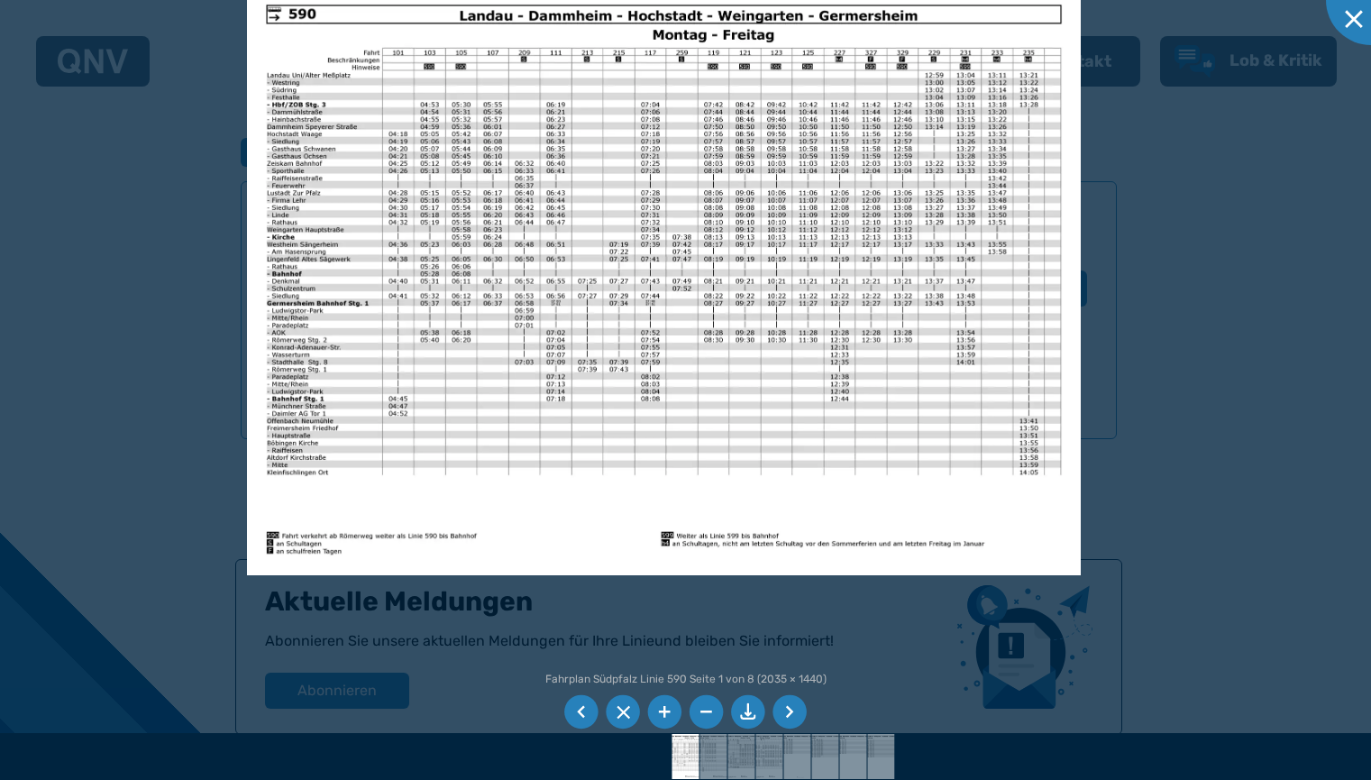
click at [688, 446] on img at bounding box center [664, 281] width 834 height 590
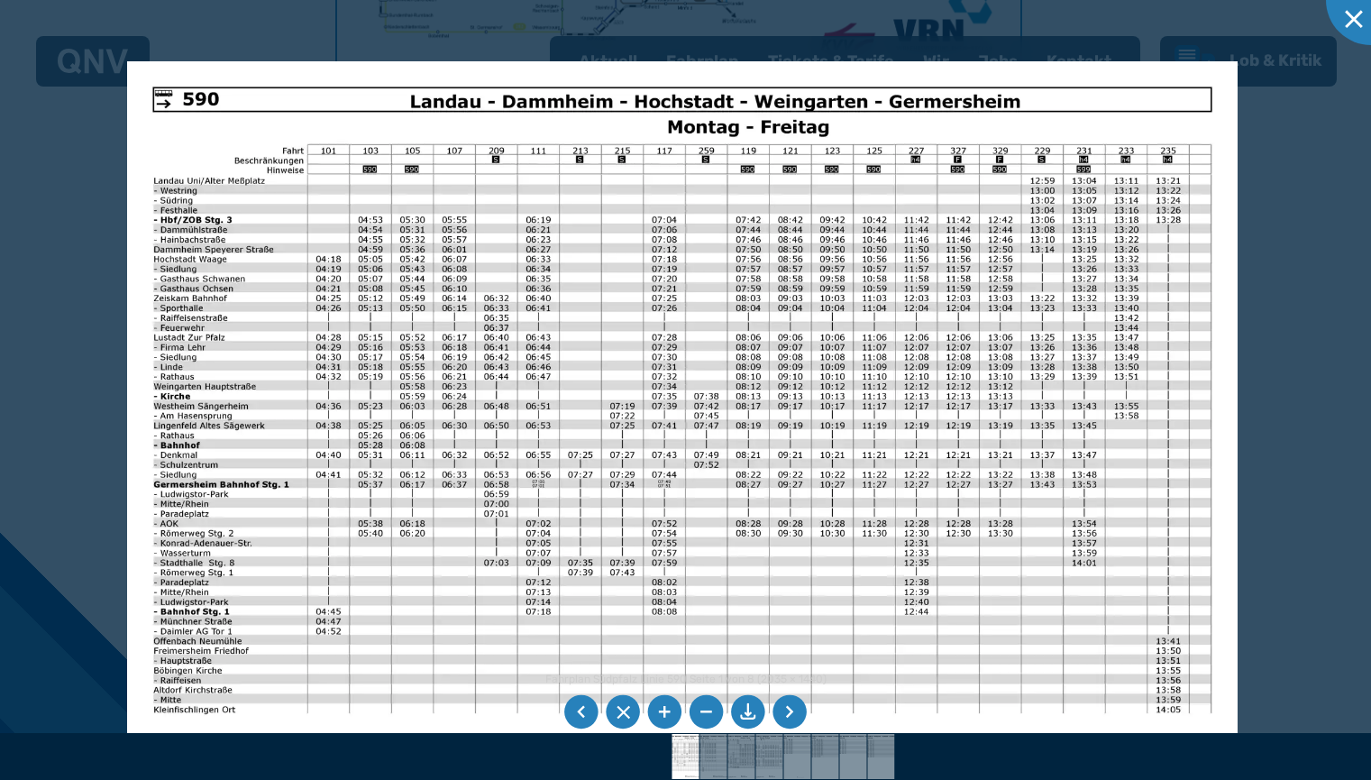
click at [667, 616] on img at bounding box center [682, 453] width 1110 height 785
click at [1347, 29] on div at bounding box center [1371, 0] width 90 height 90
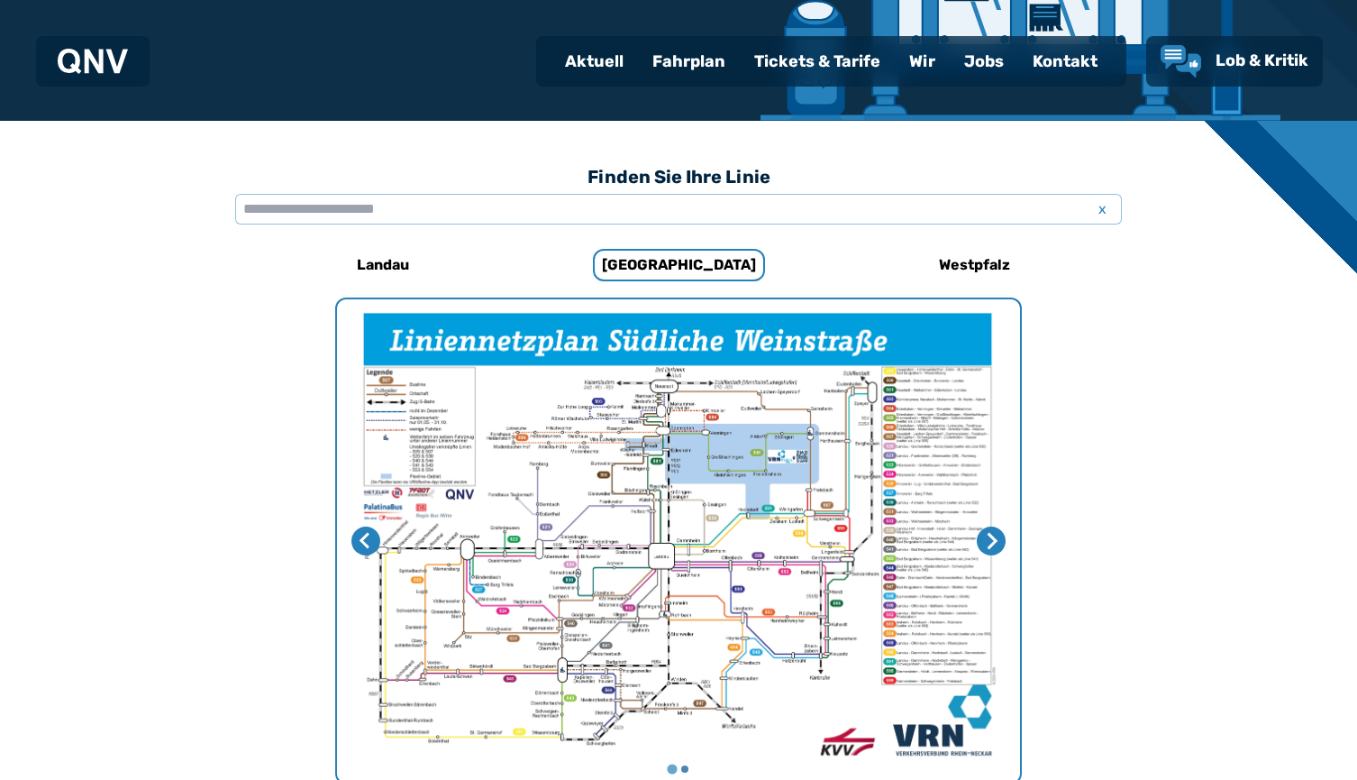
scroll to position [32, 0]
